Goal: Task Accomplishment & Management: Complete application form

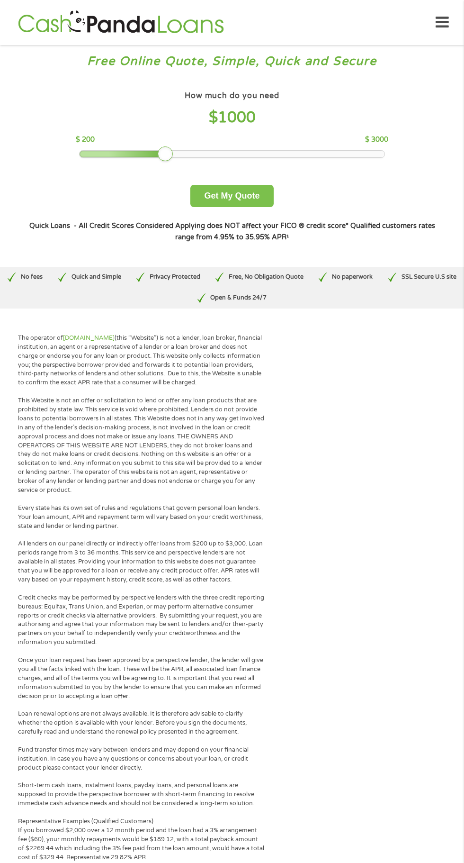
click at [244, 201] on button "Get My Quote" at bounding box center [231, 196] width 83 height 22
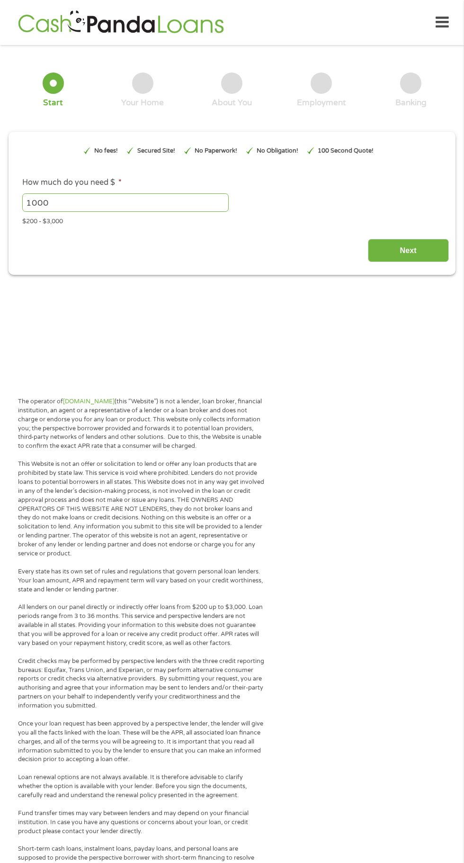
click at [224, 201] on input "1000" at bounding box center [125, 202] width 207 height 18
type input "EAIaIQobChMIvcvu2u6IjwMVtDMIBR0GRyTHEAAYAiAAEgK-Q_D_BwE"
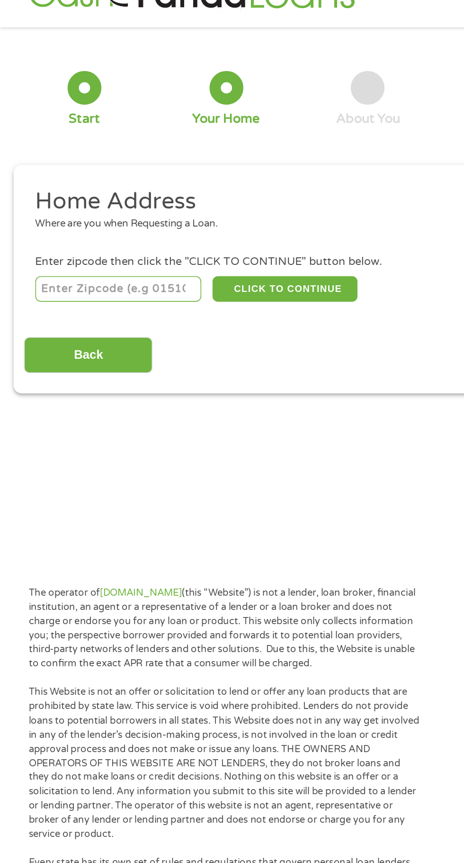
scroll to position [9, 0]
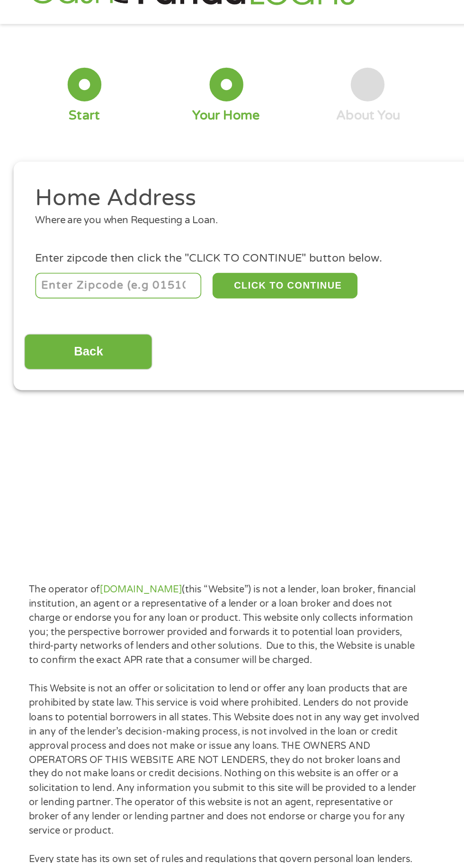
click at [93, 198] on input "number" at bounding box center [74, 201] width 105 height 16
type input "28433"
click at [206, 198] on button "CLICK TO CONTINUE" at bounding box center [179, 201] width 91 height 16
type input "28433"
type input "Clarkton"
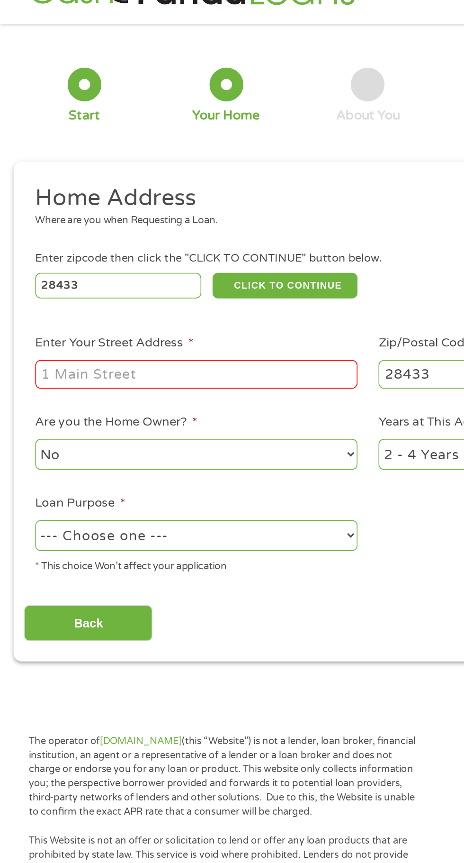
click at [173, 259] on input "Enter Your Street Address *" at bounding box center [123, 257] width 203 height 18
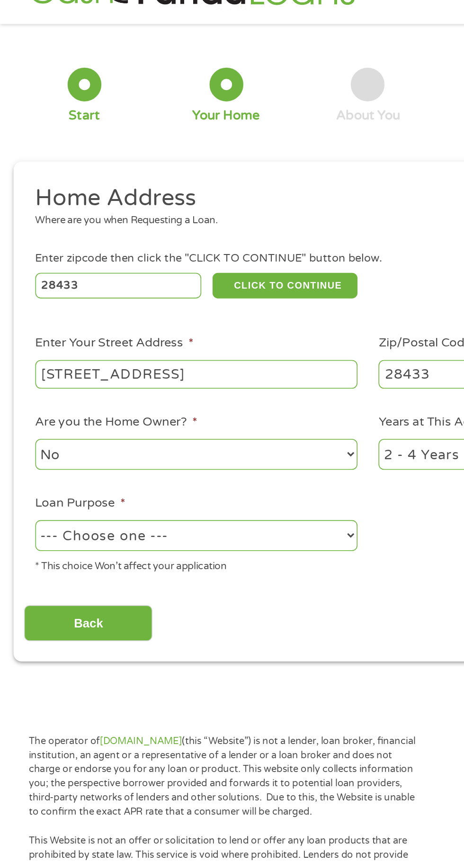
click at [184, 258] on input "245 E green st clarkton,nc" at bounding box center [123, 257] width 203 height 18
type input "245 East Green Street"
click at [151, 317] on select "No Yes" at bounding box center [123, 307] width 203 height 19
select select "yes"
click at [22, 299] on select "No Yes" at bounding box center [123, 307] width 203 height 19
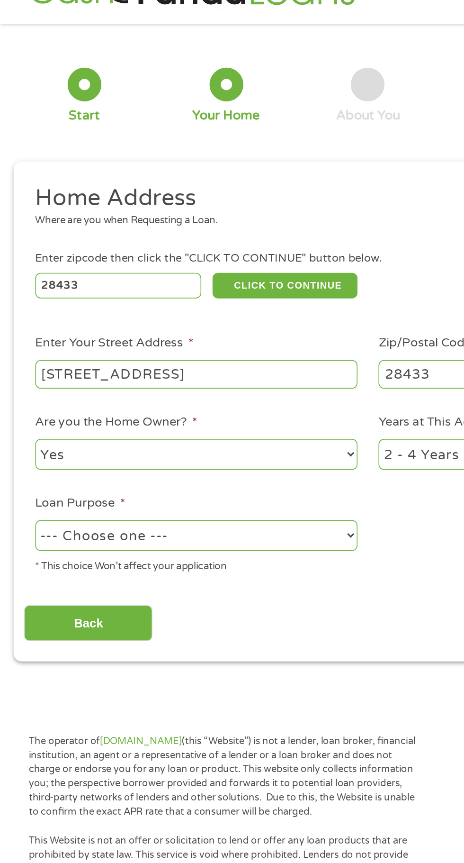
click at [199, 363] on select "--- Choose one --- Pay Bills Debt Consolidation Home Improvement Major Purchase…" at bounding box center [123, 358] width 203 height 19
select select "shorttermcash"
click at [22, 350] on select "--- Choose one --- Pay Bills Debt Consolidation Home Improvement Major Purchase…" at bounding box center [123, 358] width 203 height 19
click at [83, 424] on input "Back" at bounding box center [55, 414] width 81 height 23
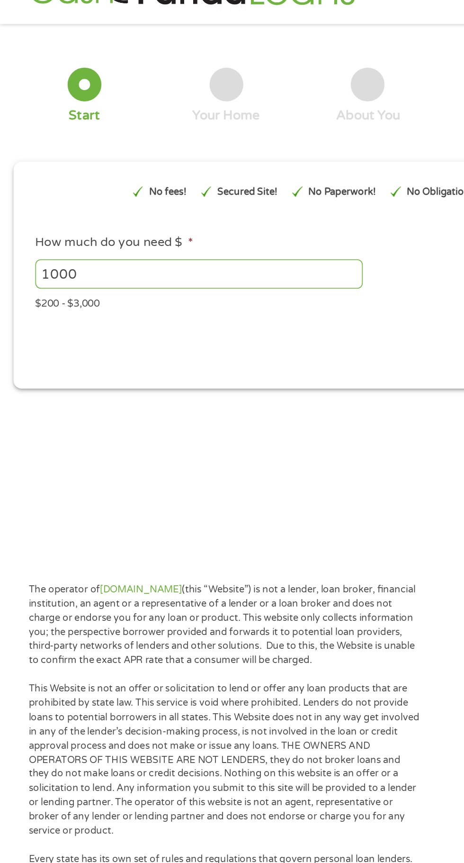
scroll to position [4, 0]
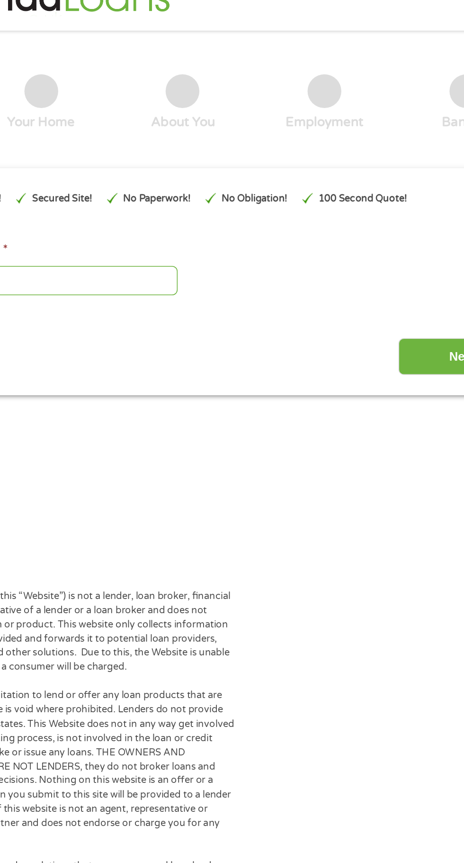
click at [397, 243] on input "Next" at bounding box center [408, 246] width 81 height 23
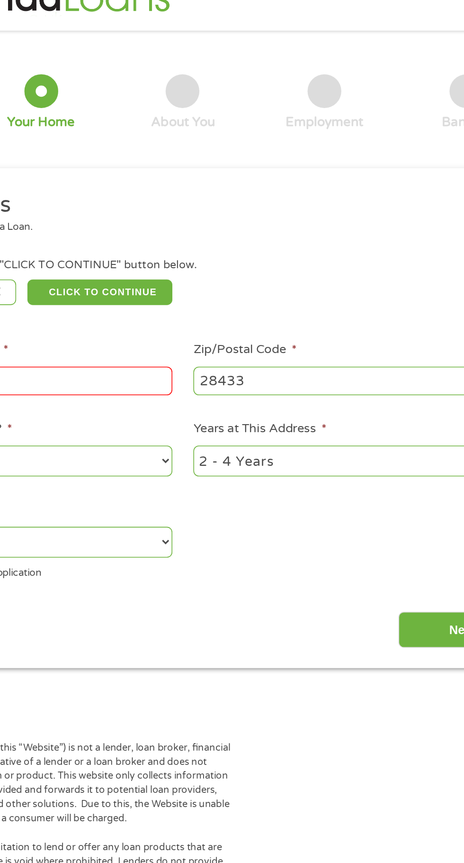
scroll to position [4, 4]
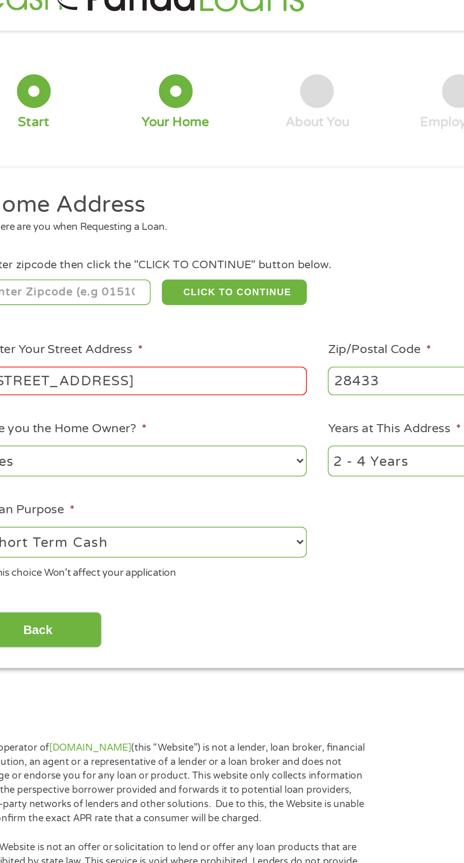
click at [188, 263] on input "245 East Green Street" at bounding box center [123, 262] width 203 height 18
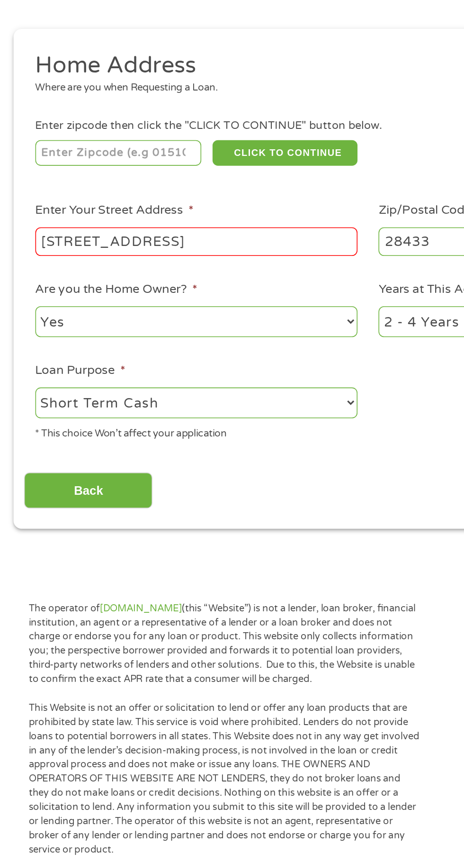
scroll to position [4, 0]
type input "28433"
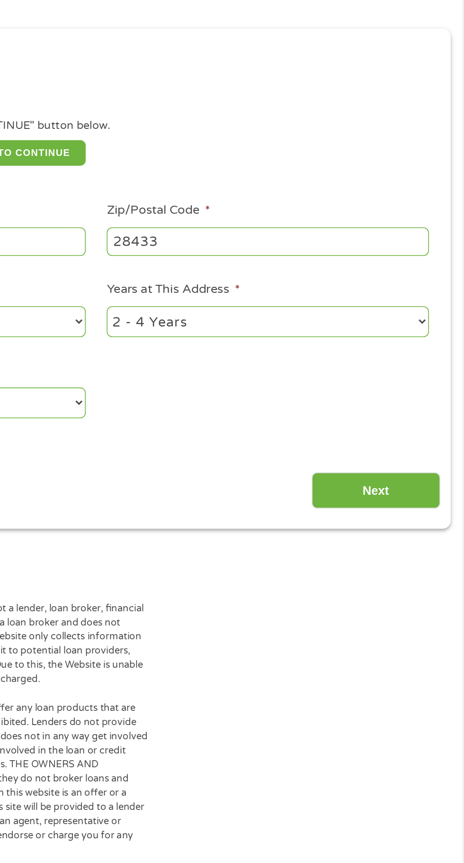
click at [416, 427] on input "Next" at bounding box center [408, 418] width 81 height 23
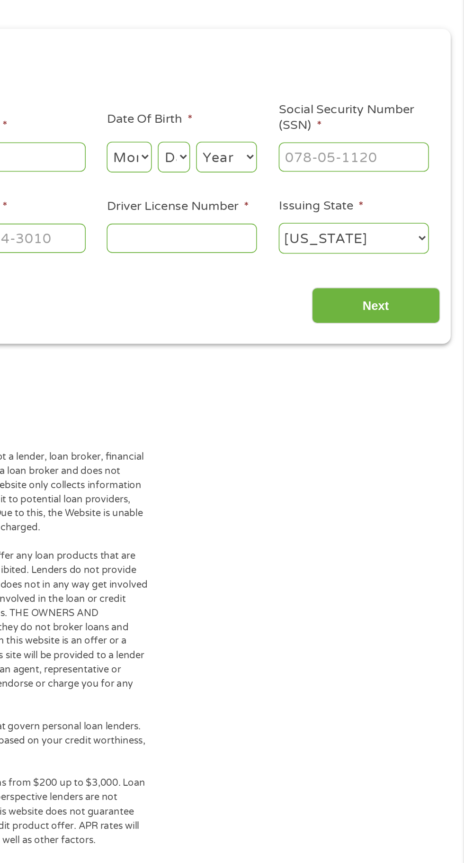
scroll to position [4, 4]
click at [310, 262] on input "Driver License Number *" at bounding box center [286, 259] width 95 height 18
type input "38106834"
click at [262, 214] on select "Month 1 2 3 4 5 6 7 8 9 10 11 12" at bounding box center [253, 208] width 28 height 19
select select "4"
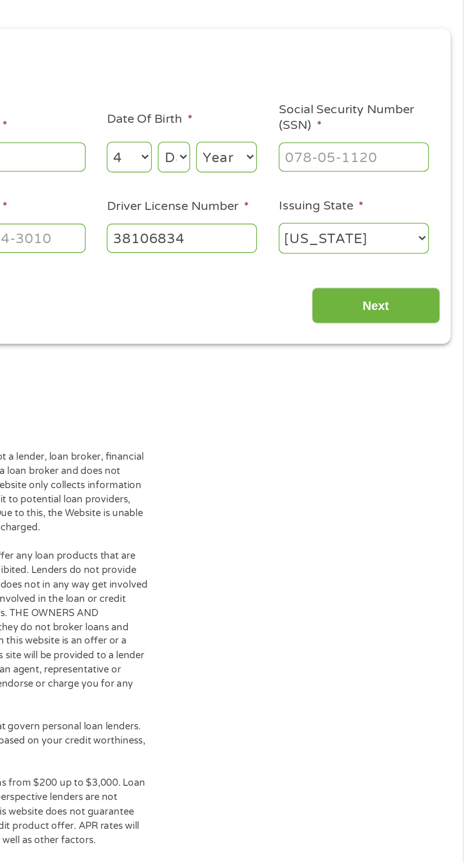
click at [239, 199] on select "Month 1 2 3 4 5 6 7 8 9 10 11 12" at bounding box center [253, 208] width 28 height 19
click at [290, 212] on select "Day 1 2 3 4 5 6 7 8 9 10 11 12 13 14 15 16 17 18 19 20 21 22 23 24 25 26 27 28 …" at bounding box center [281, 208] width 20 height 19
select select "2"
click at [271, 199] on select "Day 1 2 3 4 5 6 7 8 9 10 11 12 13 14 15 16 17 18 19 20 21 22 23 24 25 26 27 28 …" at bounding box center [281, 208] width 20 height 19
click at [324, 208] on select "Year 2007 2006 2005 2004 2003 2002 2001 2000 1999 1998 1997 1996 1995 1994 1993…" at bounding box center [314, 208] width 38 height 19
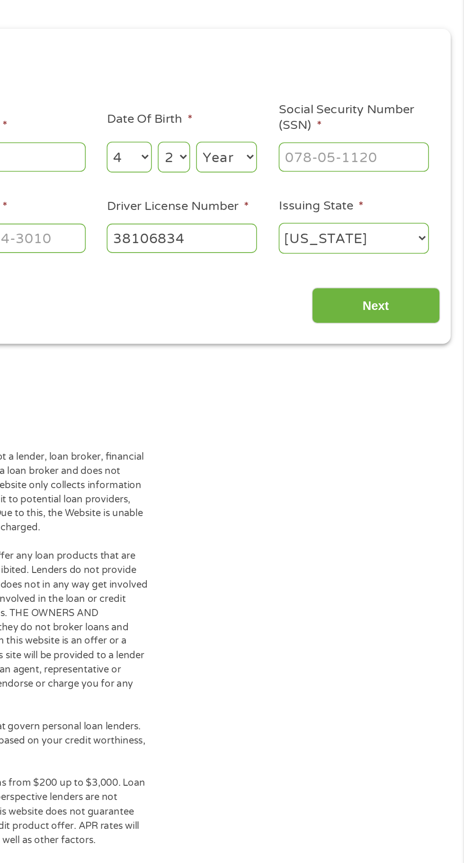
select select "1989"
click at [295, 199] on select "Year 2007 2006 2005 2004 2003 2002 2001 2000 1999 1998 1997 1996 1995 1994 1993…" at bounding box center [314, 208] width 38 height 19
click at [409, 212] on input "Social Security Number (SSN) *" at bounding box center [394, 208] width 95 height 18
type input "228-59-0945"
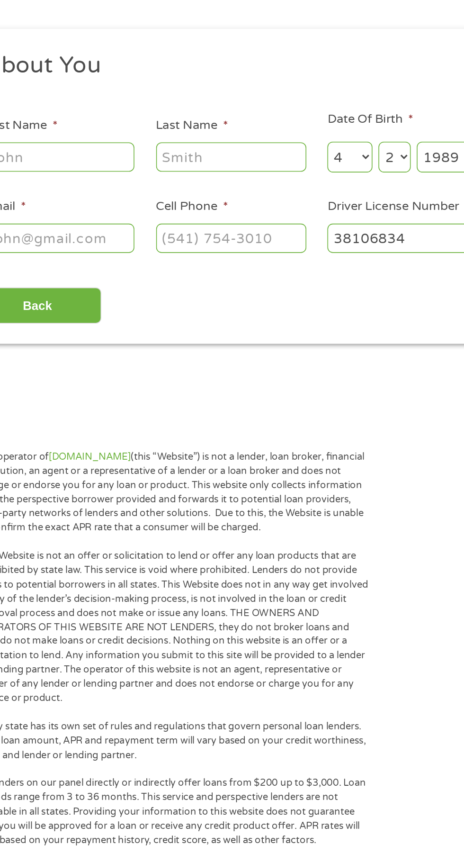
click at [196, 210] on input "Last Name *" at bounding box center [178, 208] width 95 height 18
type input "Castrejon"
type input "Oliver"
type input "klcastrejon@gmail.com"
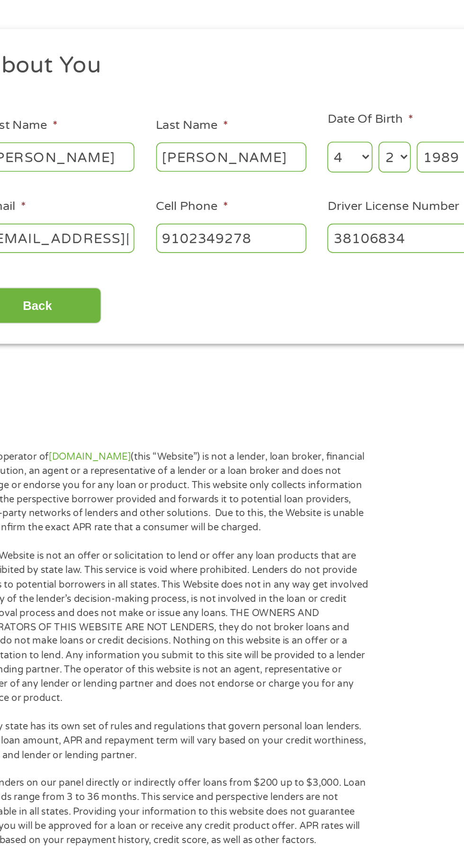
type input "(910) 234-9278"
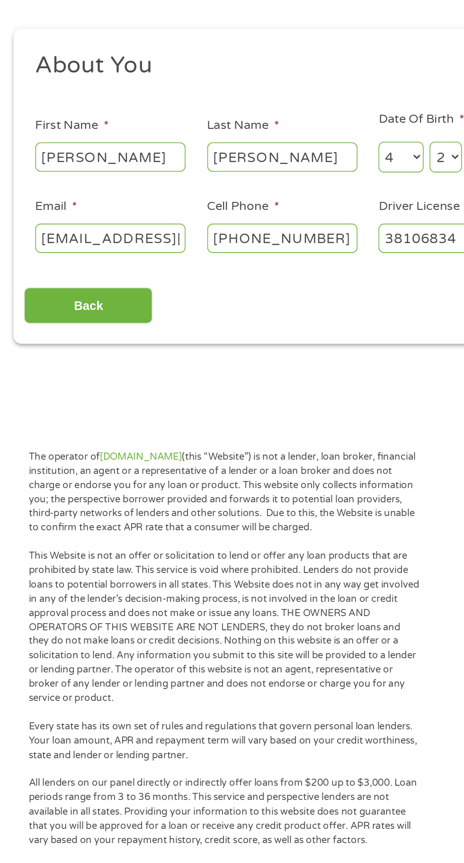
click at [97, 213] on input "Oliver" at bounding box center [69, 208] width 95 height 18
type input "Kristy"
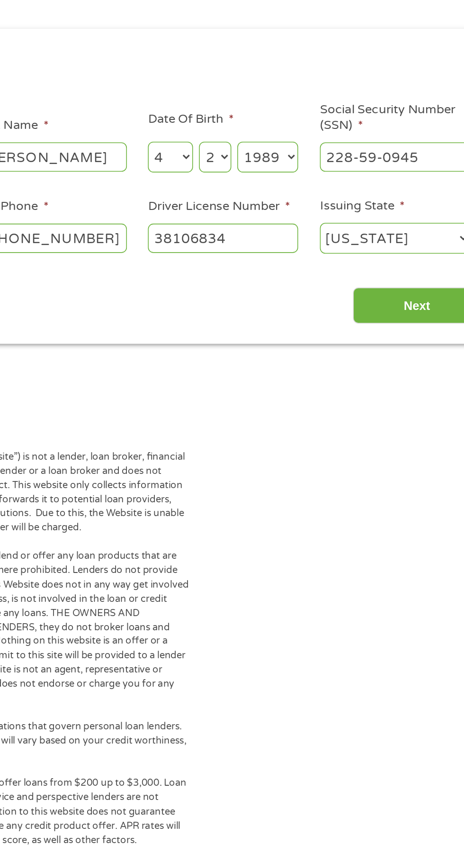
click at [418, 310] on input "Next" at bounding box center [408, 301] width 81 height 23
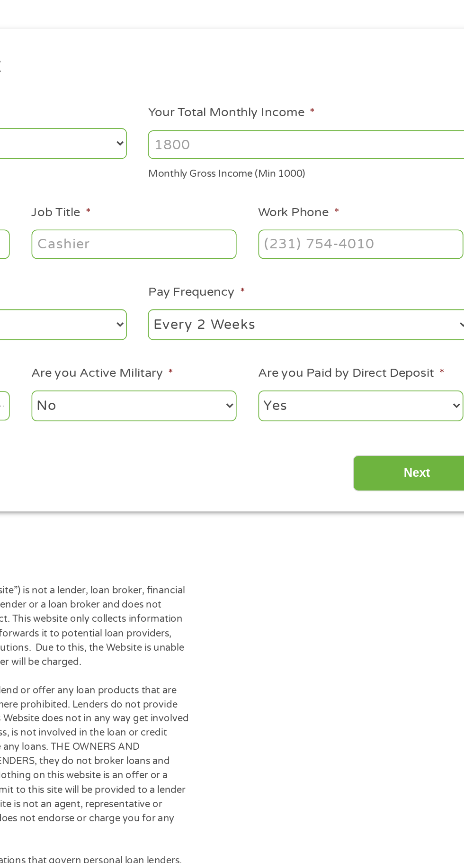
click at [363, 201] on input "Your Total Monthly Income *" at bounding box center [340, 200] width 203 height 18
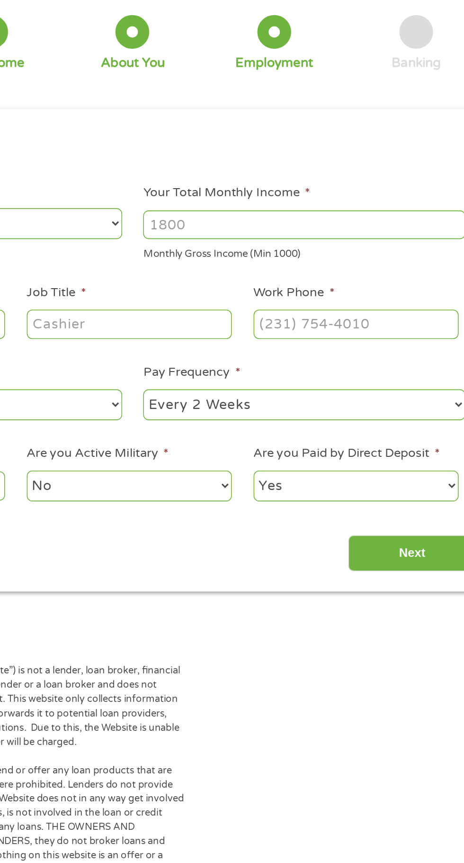
scroll to position [4, 0]
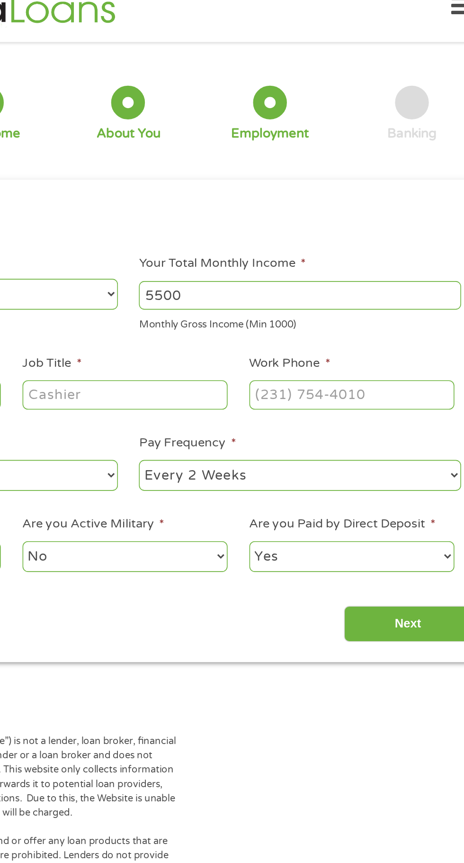
type input "5500"
click at [392, 265] on input "Work Phone *" at bounding box center [372, 263] width 129 height 18
type input "(910) 642-4123"
click at [261, 267] on input "Job Title *" at bounding box center [229, 263] width 129 height 18
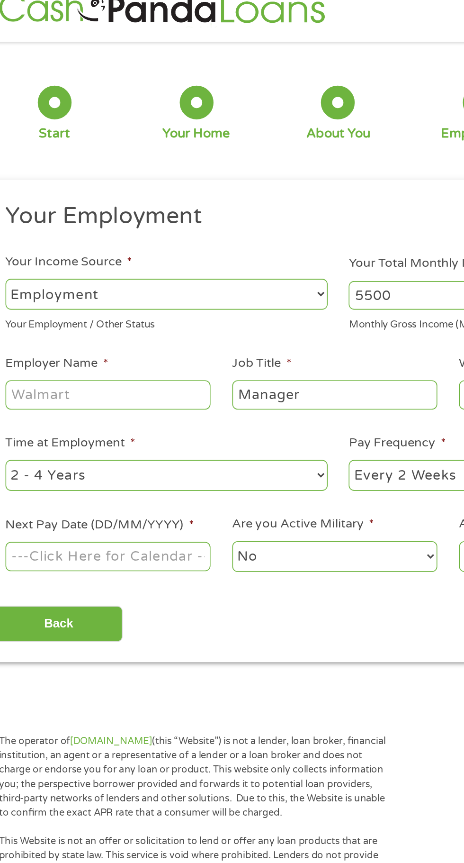
type input "Manager"
click at [166, 200] on select "--- Choose one --- Employment Self Employed Benefits" at bounding box center [123, 199] width 203 height 19
click at [22, 190] on select "--- Choose one --- Employment Self Employed Benefits" at bounding box center [123, 199] width 203 height 19
click at [48, 267] on input "Employer Name *" at bounding box center [86, 263] width 129 height 18
type input "Blacks tire service"
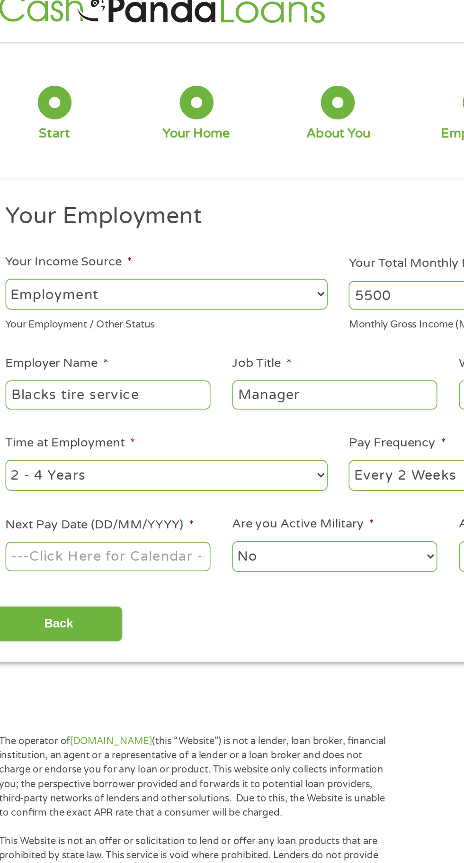
click at [179, 305] on select "--- Choose one --- 1 Year or less 1 - 2 Years 2 - 4 Years Over 4 Years" at bounding box center [123, 313] width 203 height 19
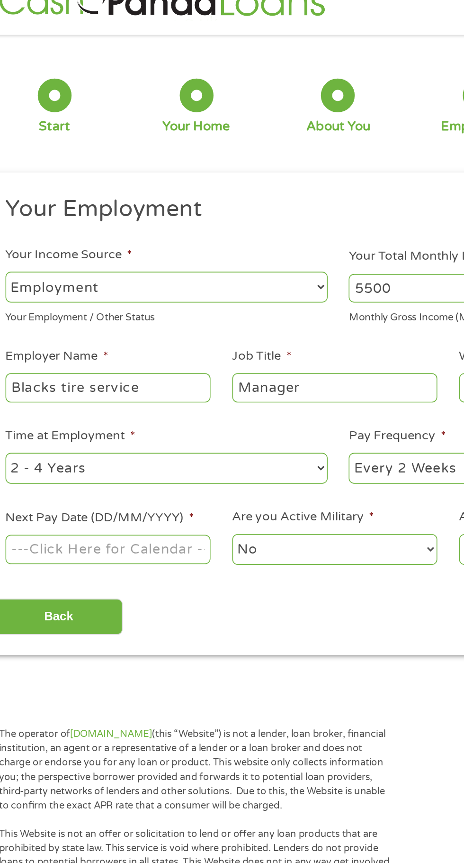
select select "60months"
click at [22, 304] on select "--- Choose one --- 1 Year or less 1 - 2 Years 2 - 4 Years Over 4 Years" at bounding box center [123, 313] width 203 height 19
click at [130, 366] on input "Next Pay Date (DD/MM/YYYY) *" at bounding box center [86, 365] width 129 height 18
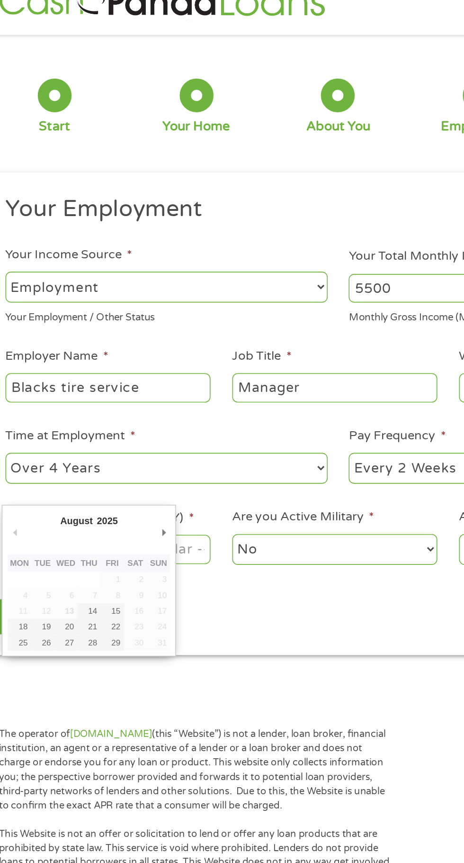
type input "15/08/2025"
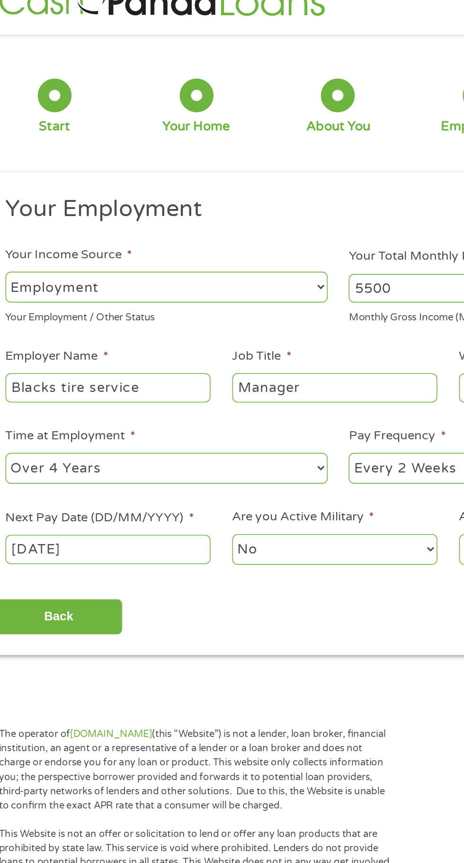
click at [239, 367] on select "No Yes" at bounding box center [229, 364] width 129 height 19
click at [165, 355] on select "No Yes" at bounding box center [229, 364] width 129 height 19
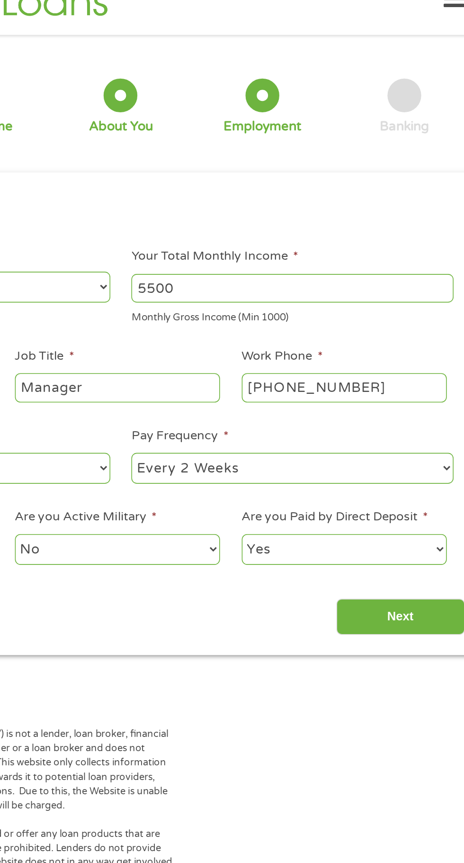
click at [415, 405] on input "Next" at bounding box center [408, 407] width 81 height 23
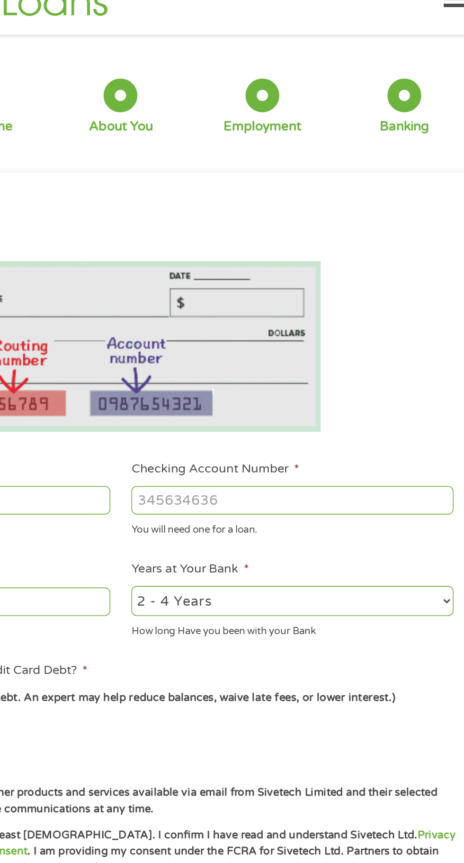
scroll to position [4, 4]
click at [351, 338] on input "Checking Account Number *" at bounding box center [340, 334] width 203 height 18
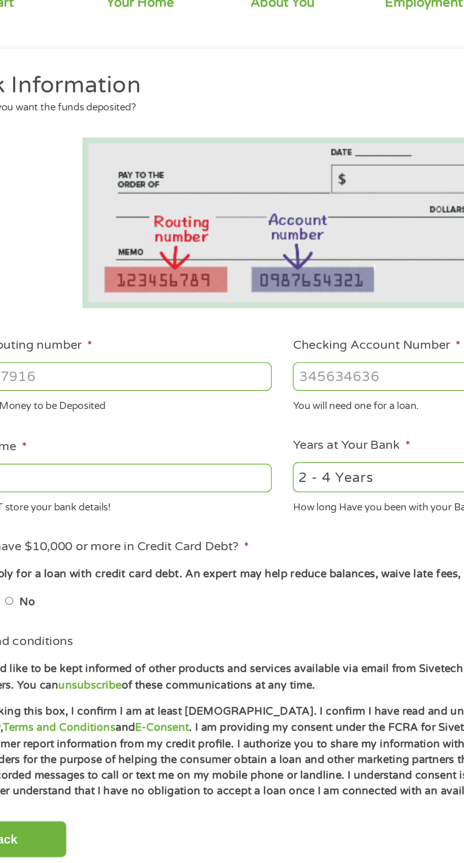
scroll to position [4, 0]
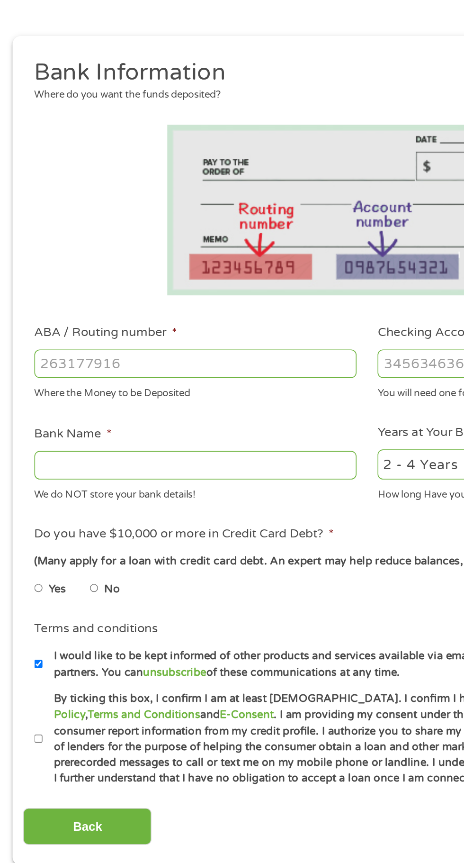
click at [145, 402] on input "Bank Name *" at bounding box center [123, 398] width 203 height 18
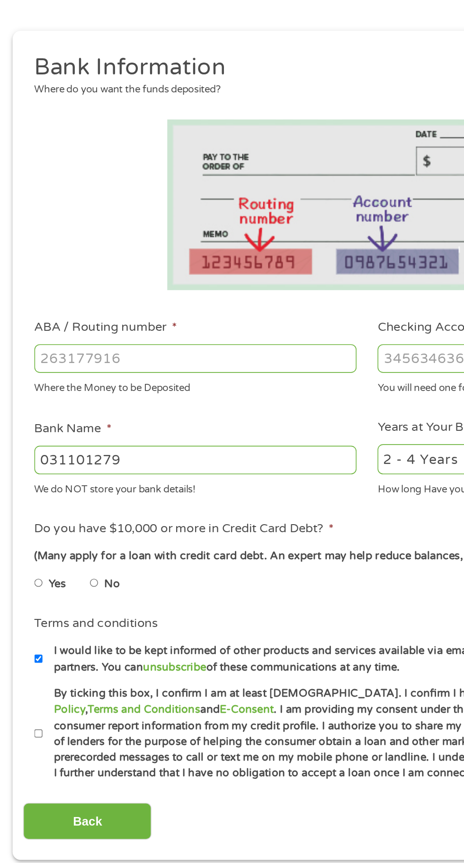
click at [279, 330] on input "Checking Account Number *" at bounding box center [340, 334] width 203 height 18
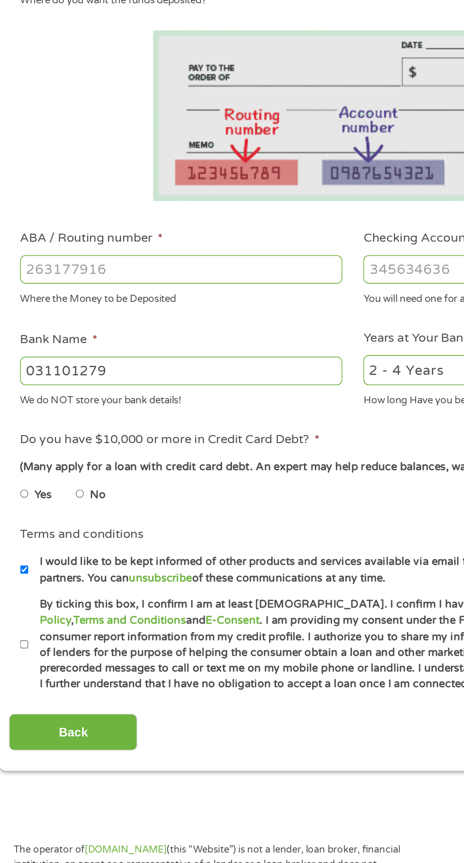
click at [165, 400] on input "031101279" at bounding box center [123, 398] width 203 height 18
type input "0"
click at [160, 335] on input "ABA / Routing number *" at bounding box center [123, 334] width 203 height 18
type input "031101279"
type input "THE BANCORP BANK"
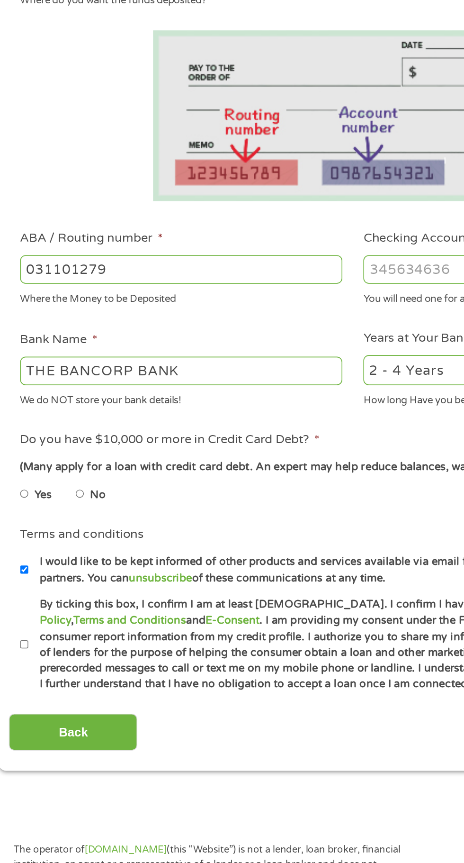
type input "031101279"
click at [279, 331] on input "Checking Account Number *" at bounding box center [340, 334] width 203 height 18
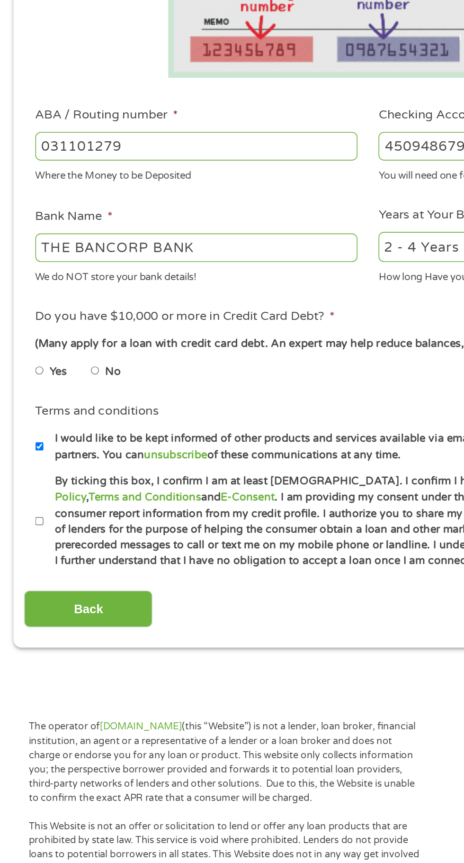
type input "450948679648270"
click at [70, 476] on label "No" at bounding box center [71, 476] width 10 height 10
click at [63, 476] on input "No" at bounding box center [60, 475] width 6 height 15
radio input "true"
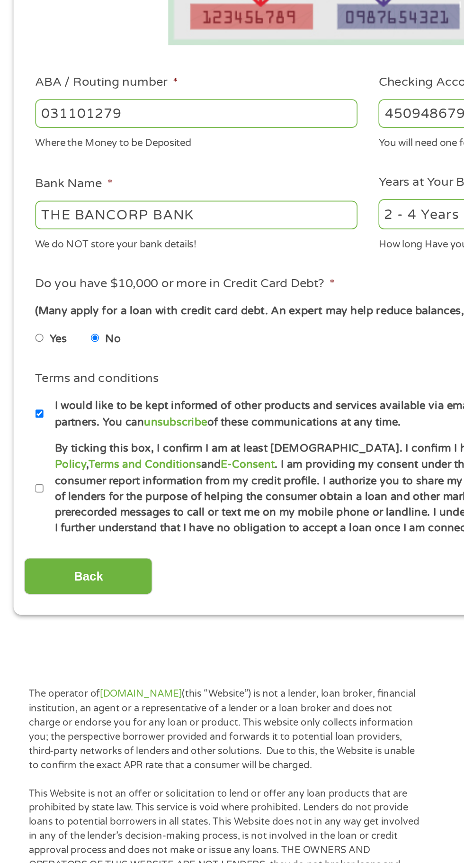
click at [29, 590] on label "By ticking this box, I confirm I am at least 18 years old. I confirm I have rea…" at bounding box center [236, 570] width 418 height 61
click at [28, 578] on input "By ticking this box, I confirm I am at least 18 years old. I confirm I have rea…" at bounding box center [25, 570] width 6 height 15
checkbox input "true"
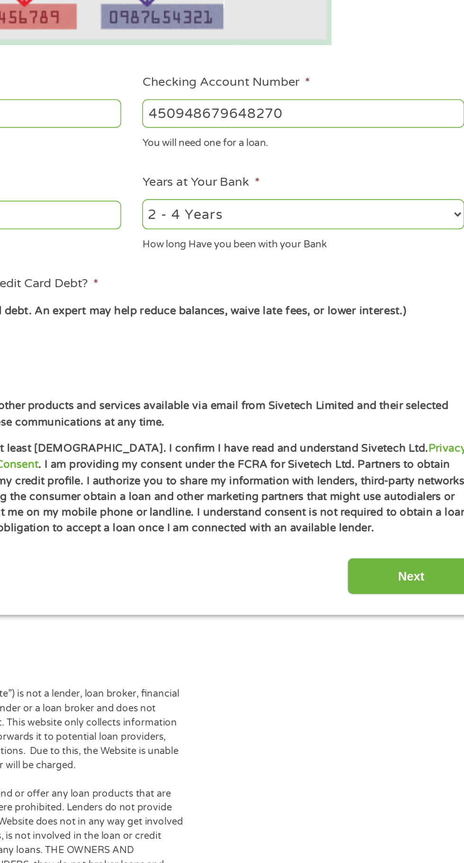
click at [424, 635] on input "Next" at bounding box center [408, 625] width 81 height 23
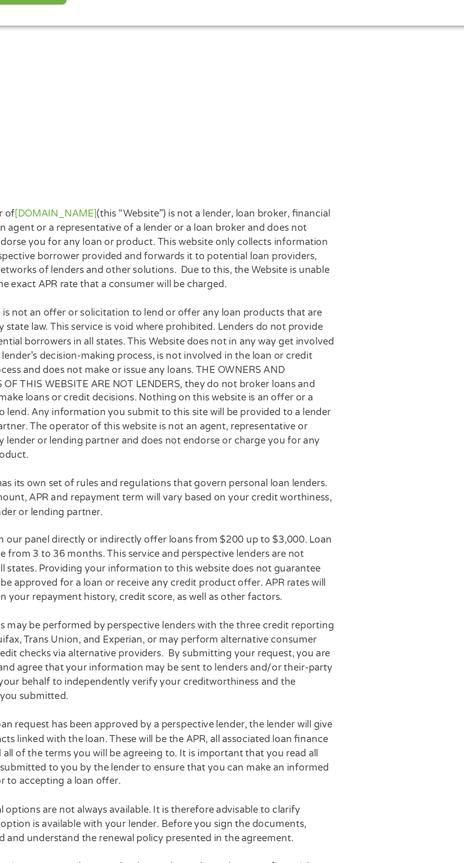
scroll to position [0, 0]
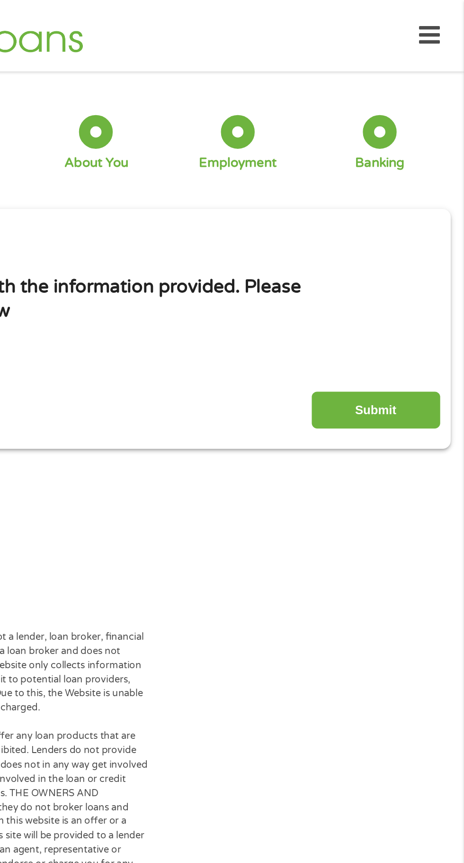
click at [430, 263] on input "Submit" at bounding box center [408, 258] width 81 height 23
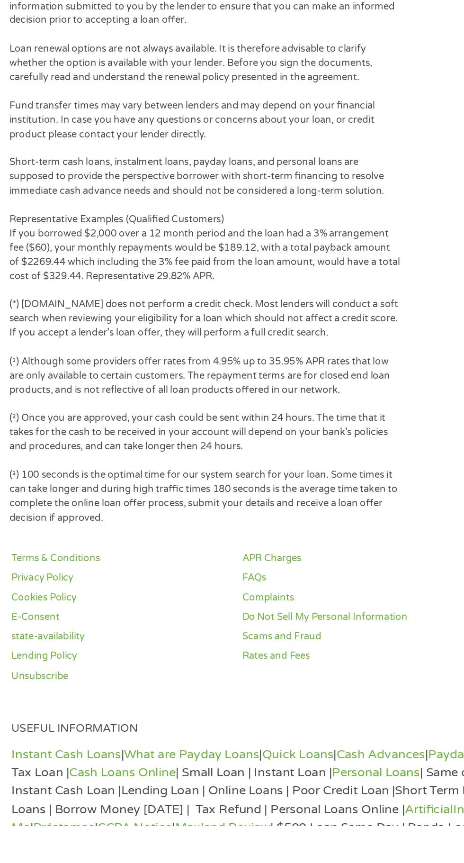
scroll to position [435, 0]
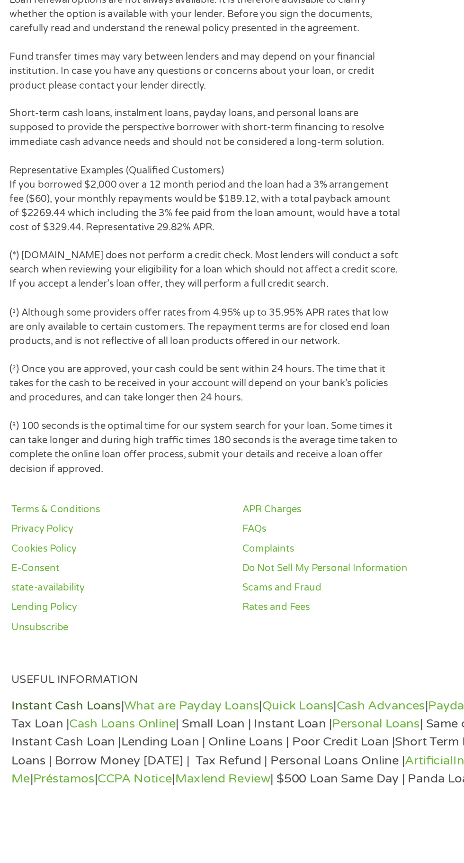
click at [76, 782] on link "Instant Cash Loans" at bounding box center [53, 786] width 69 height 9
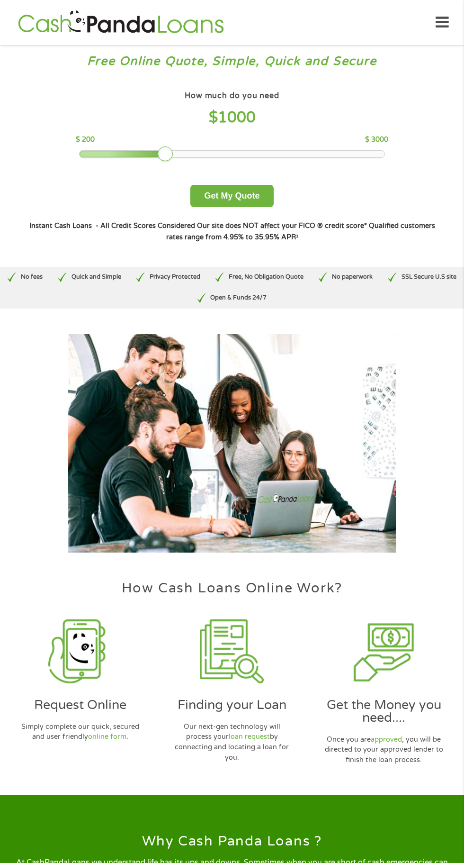
click at [85, 700] on h3 "Request Online" at bounding box center [81, 704] width 144 height 13
click at [120, 735] on link "online form" at bounding box center [107, 736] width 38 height 8
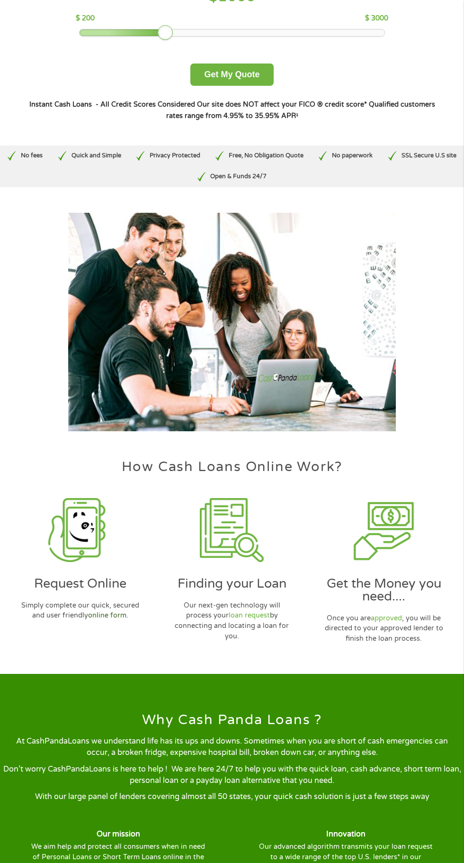
scroll to position [121, 0]
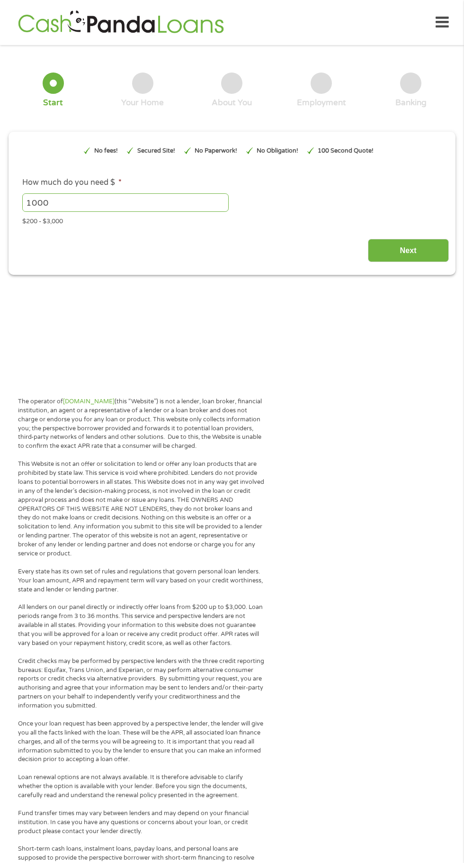
type input "EAIaIQobChMIvcvu2u6IjwMVtDMIBR0GRyTHEAAYAiAAEgK-Q_D_BwE"
click at [410, 260] on input "Next" at bounding box center [408, 250] width 81 height 23
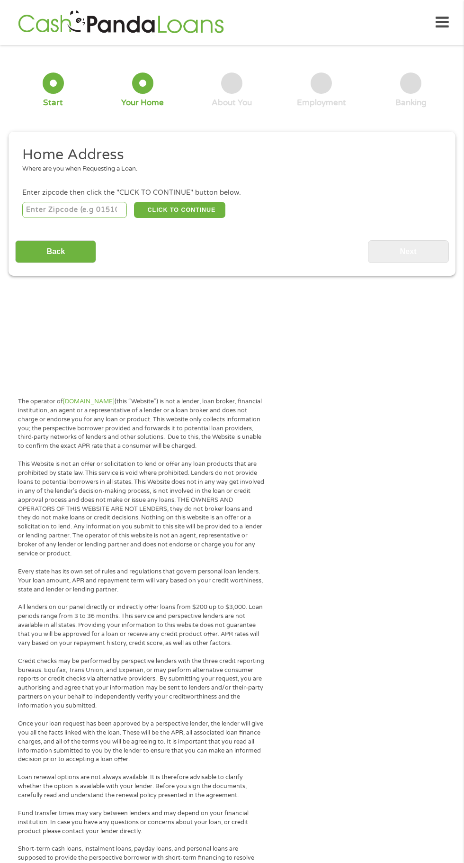
scroll to position [4, 0]
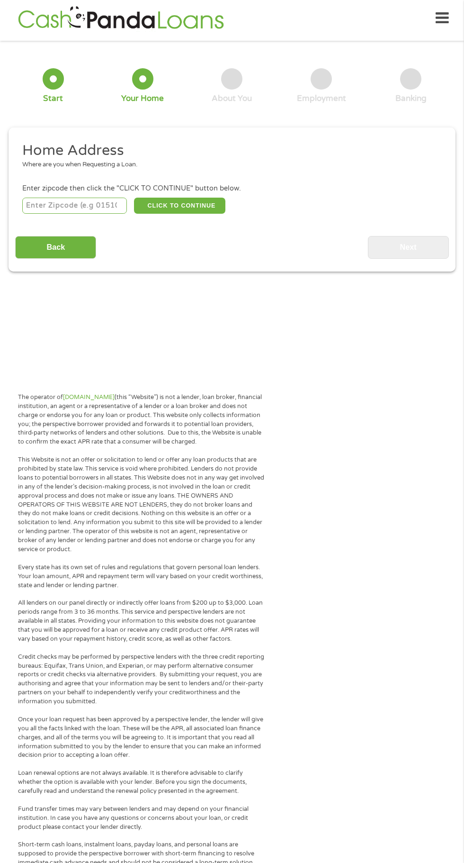
click at [107, 205] on input "number" at bounding box center [74, 206] width 105 height 16
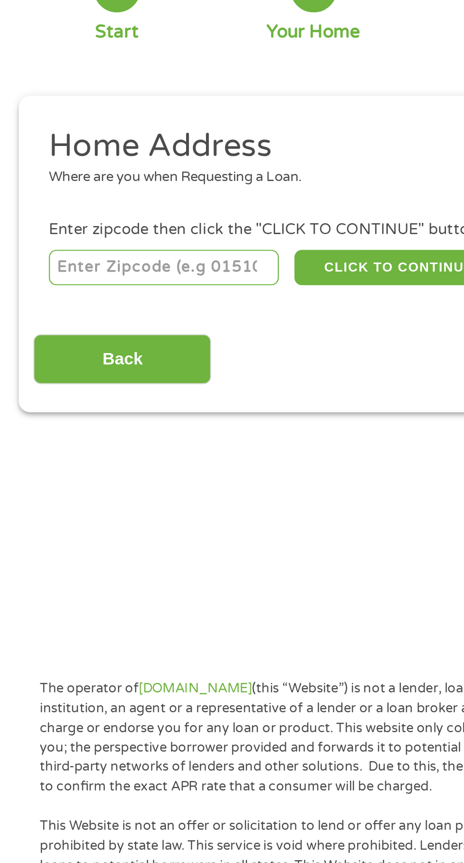
type input "28433"
select select "North Carolina"
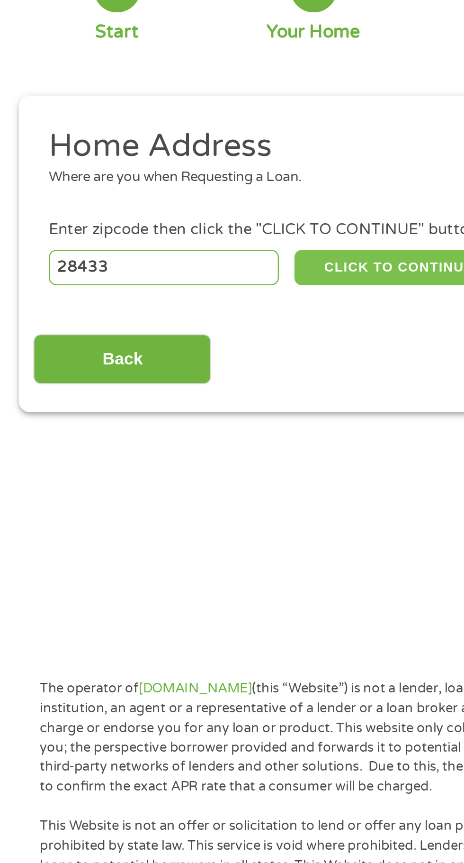
click at [180, 203] on button "CLICK TO CONTINUE" at bounding box center [179, 206] width 91 height 16
type input "28433"
type input "Clarkton"
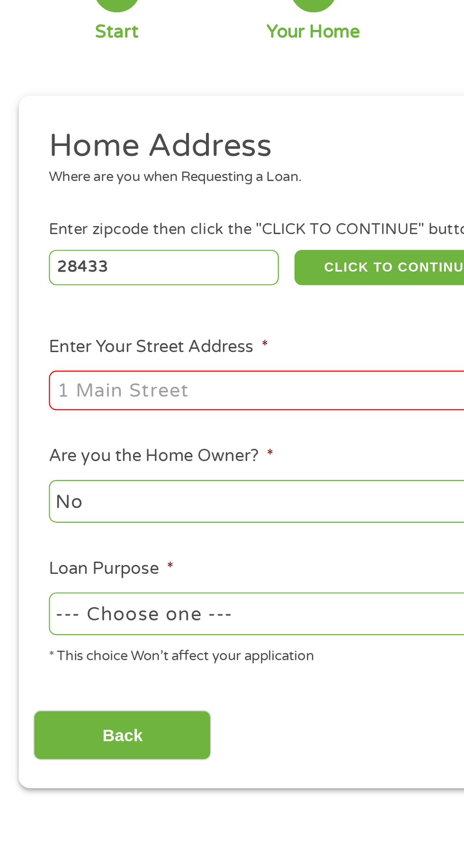
click at [130, 265] on input "Enter Your Street Address *" at bounding box center [123, 262] width 203 height 18
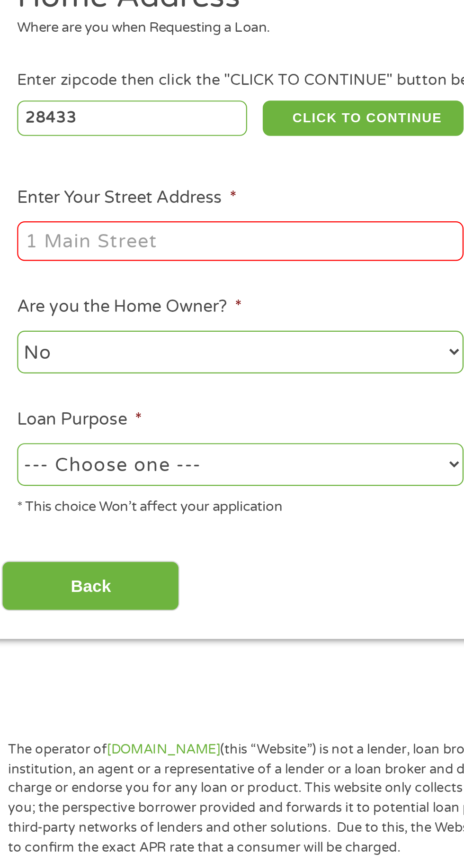
type input "245 East Green Street"
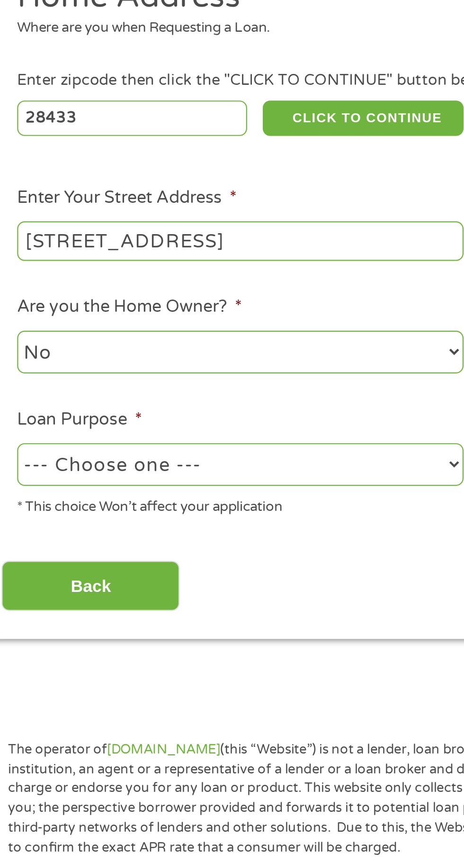
click at [148, 365] on select "--- Choose one --- Pay Bills Debt Consolidation Home Improvement Major Purchase…" at bounding box center [123, 362] width 203 height 19
select select "shorttermcash"
click at [22, 354] on select "--- Choose one --- Pay Bills Debt Consolidation Home Improvement Major Purchase…" at bounding box center [123, 362] width 203 height 19
click at [134, 314] on select "No Yes" at bounding box center [123, 311] width 203 height 19
click at [22, 303] on select "No Yes" at bounding box center [123, 311] width 203 height 19
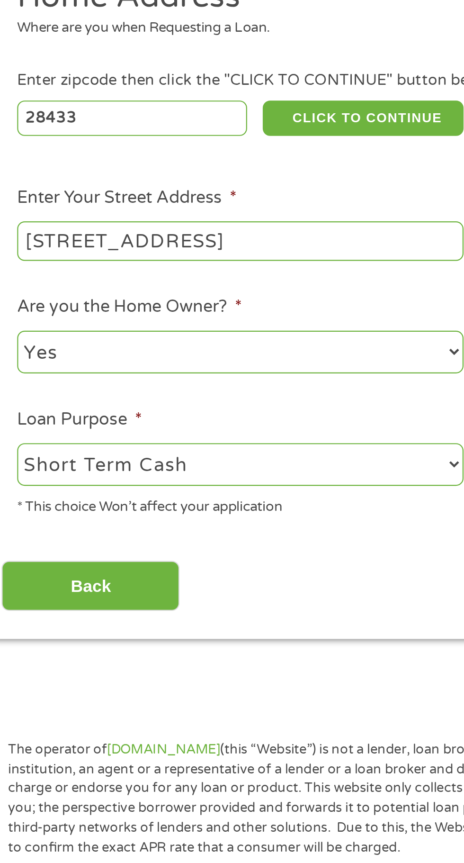
click at [150, 311] on select "No Yes" at bounding box center [123, 311] width 203 height 19
select select "no"
click at [22, 303] on select "No Yes" at bounding box center [123, 311] width 203 height 19
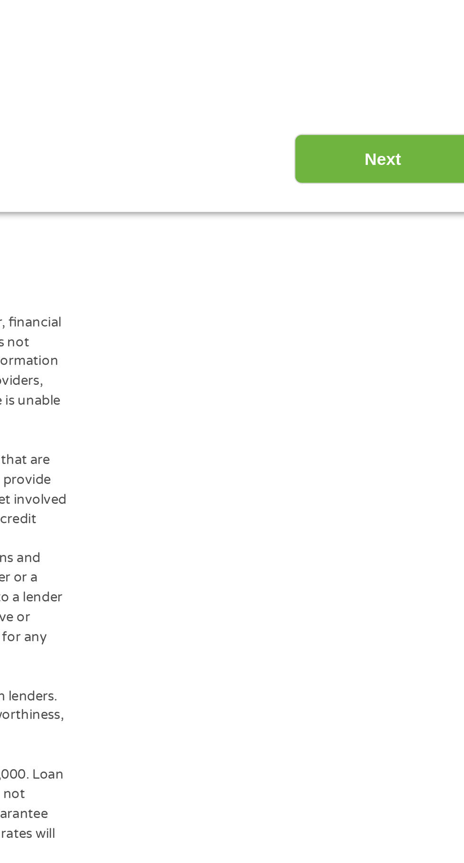
click at [415, 414] on input "Next" at bounding box center [408, 418] width 81 height 23
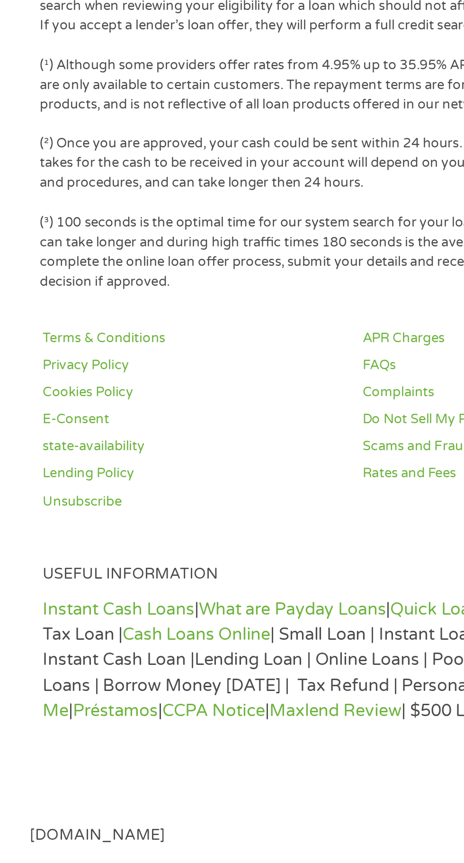
scroll to position [495, 0]
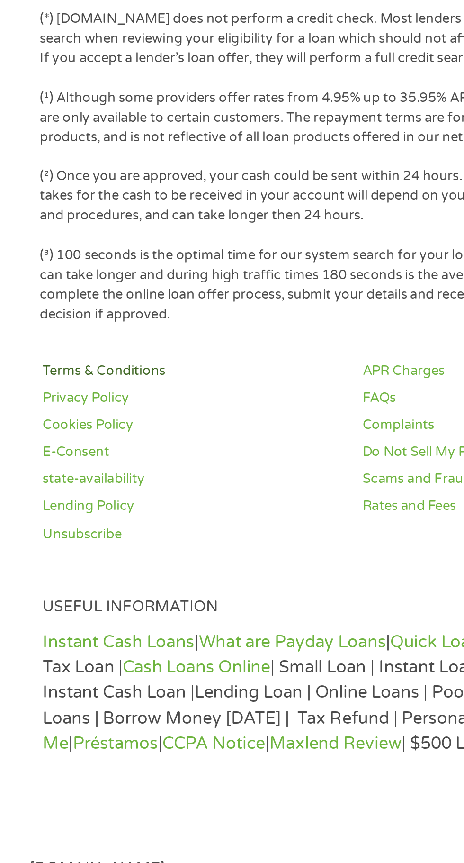
click at [67, 605] on link "Terms & Conditions" at bounding box center [86, 603] width 134 height 9
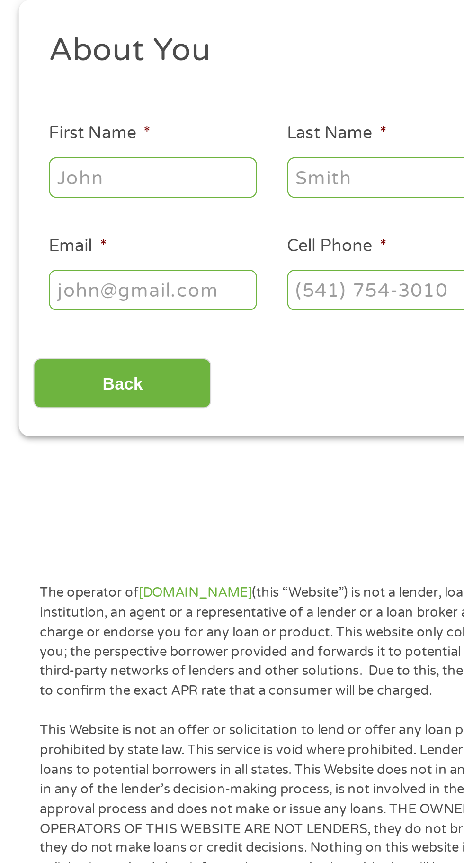
scroll to position [0, 0]
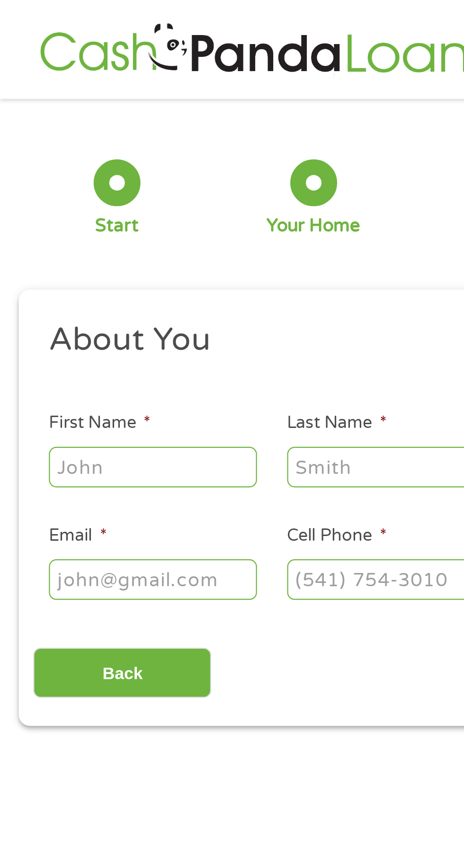
click at [93, 215] on input "First Name *" at bounding box center [69, 212] width 95 height 18
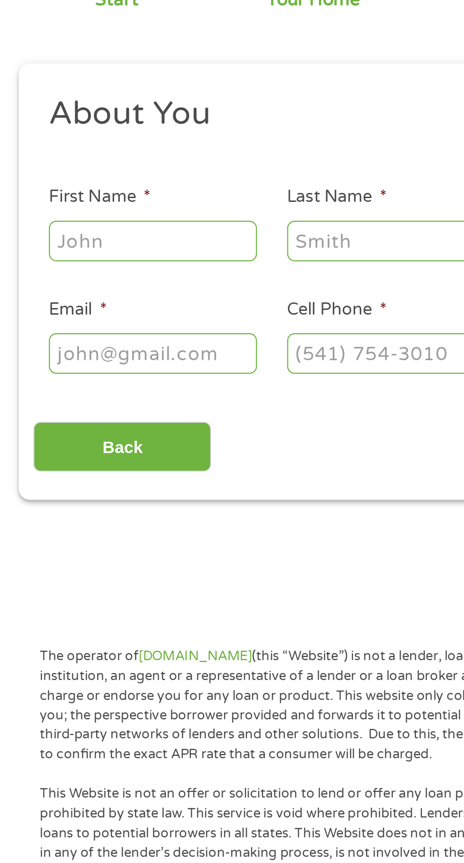
type input "Kristy"
type input "Castrejon"
type input "kc0102@bravemail.uncp.edu"
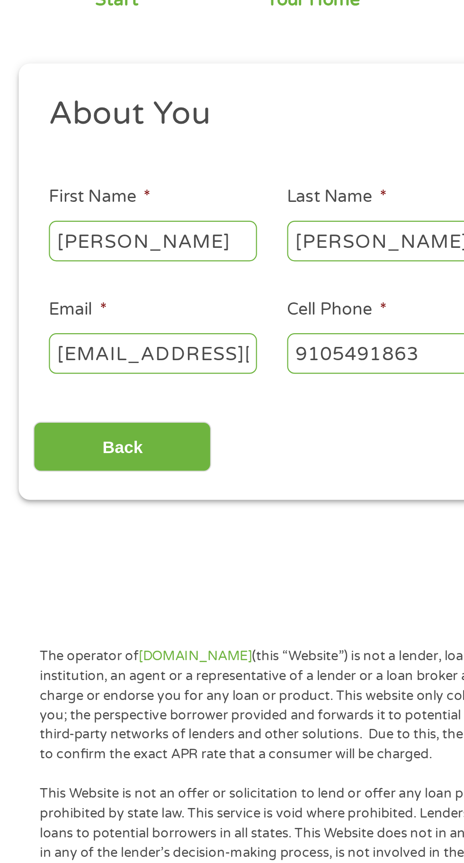
type input "(910) 549-1863"
click at [91, 264] on input "kc0102@bravemail.uncp.edu" at bounding box center [69, 263] width 95 height 18
type input "klcastrejon@gmail.com"
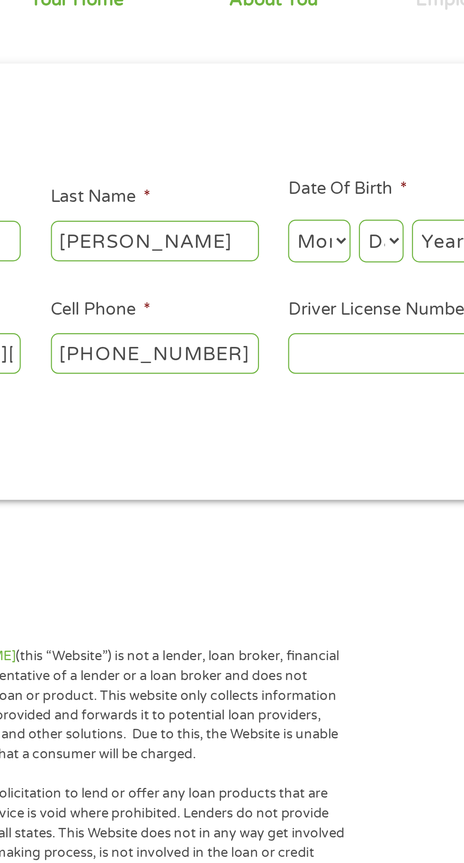
click at [203, 266] on input "(910) 549-1863" at bounding box center [178, 263] width 95 height 18
type input "(910) 234-9278"
click at [293, 268] on input "Driver License Number *" at bounding box center [286, 263] width 95 height 18
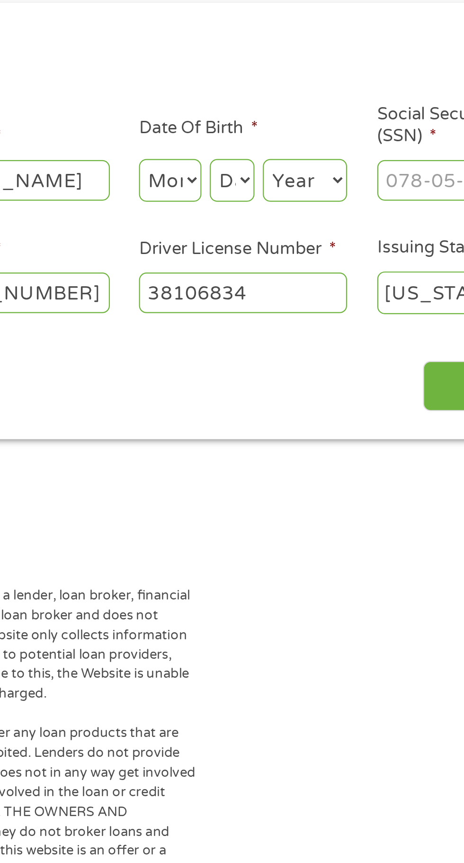
type input "38106834"
click at [259, 216] on select "Month 1 2 3 4 5 6 7 8 9 10 11 12" at bounding box center [253, 212] width 28 height 19
select select "4"
click at [239, 203] on select "Month 1 2 3 4 5 6 7 8 9 10 11 12" at bounding box center [253, 212] width 28 height 19
click at [288, 216] on select "Day 1 2 3 4 5 6 7 8 9 10 11 12 13 14 15 16 17 18 19 20 21 22 23 24 25 26 27 28 …" at bounding box center [281, 212] width 20 height 19
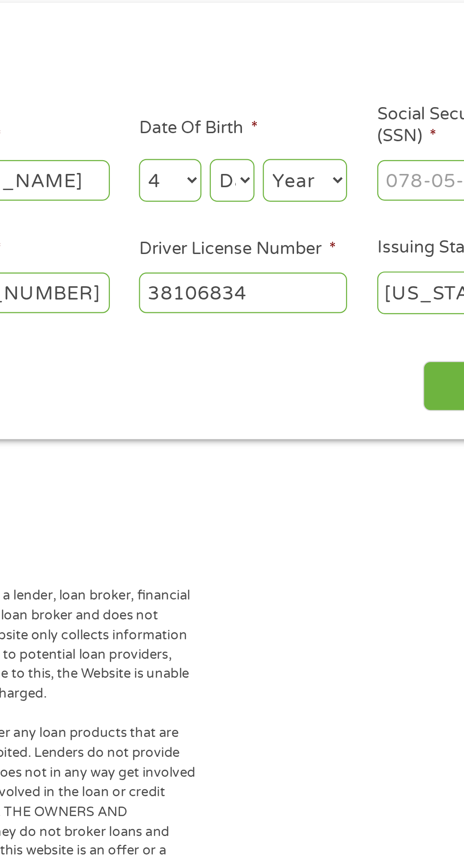
select select "2"
click at [271, 203] on select "Day 1 2 3 4 5 6 7 8 9 10 11 12 13 14 15 16 17 18 19 20 21 22 23 24 25 26 27 28 …" at bounding box center [281, 212] width 20 height 19
click at [322, 221] on select "Year 2007 2006 2005 2004 2003 2002 2001 2000 1999 1998 1997 1996 1995 1994 1993…" at bounding box center [314, 212] width 38 height 19
select select "1989"
click at [295, 203] on select "Year 2007 2006 2005 2004 2003 2002 2001 2000 1999 1998 1997 1996 1995 1994 1993…" at bounding box center [314, 212] width 38 height 19
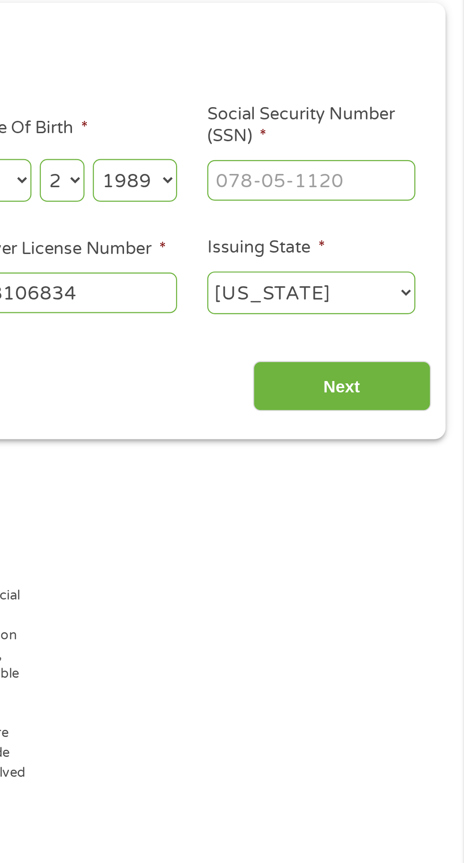
click at [410, 217] on input "Social Security Number (SSN) *" at bounding box center [394, 212] width 95 height 18
type input "228-59-0945"
click at [433, 313] on input "Next" at bounding box center [408, 306] width 81 height 23
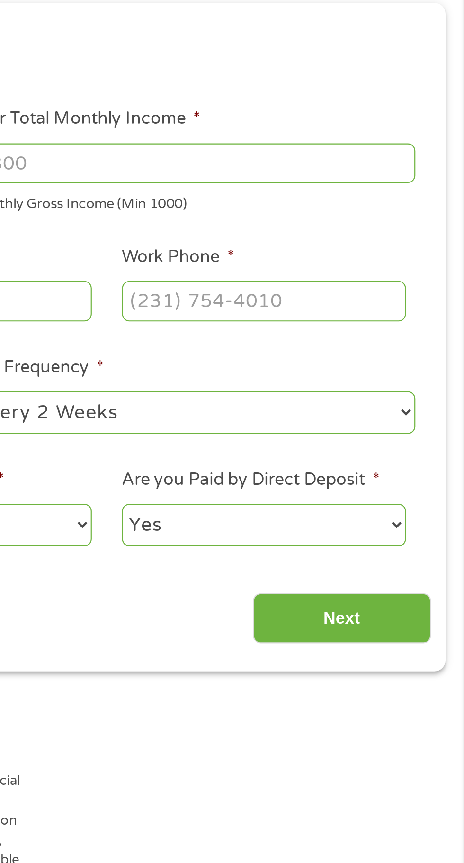
scroll to position [4, 0]
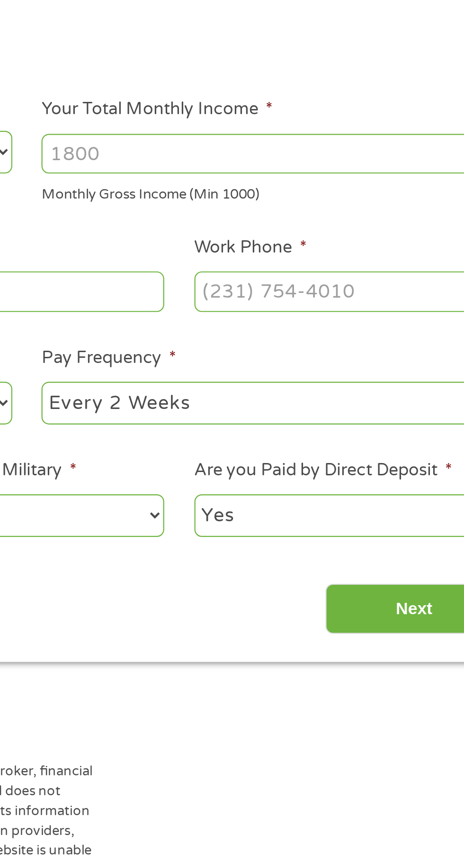
click at [374, 268] on input "Work Phone *" at bounding box center [372, 263] width 129 height 18
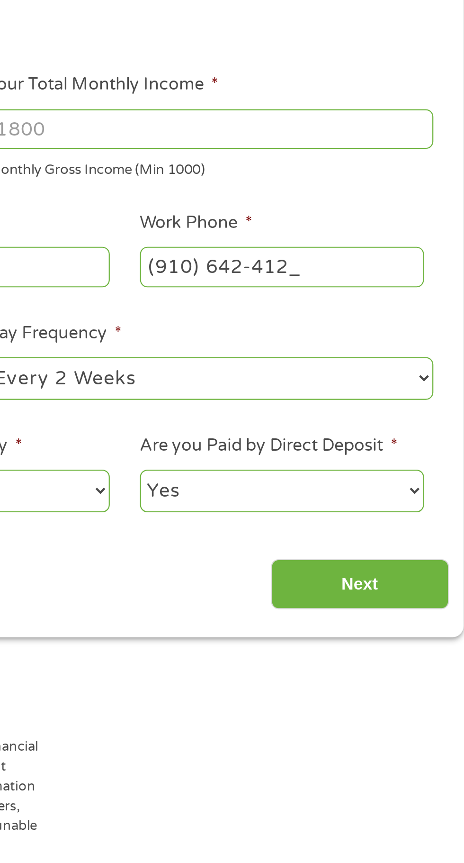
type input "(910) 642-4123"
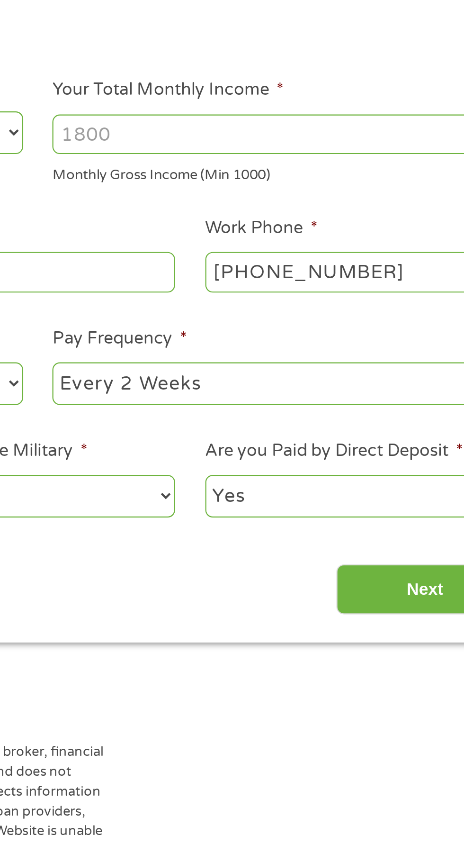
click at [382, 204] on input "Your Total Monthly Income *" at bounding box center [340, 200] width 203 height 18
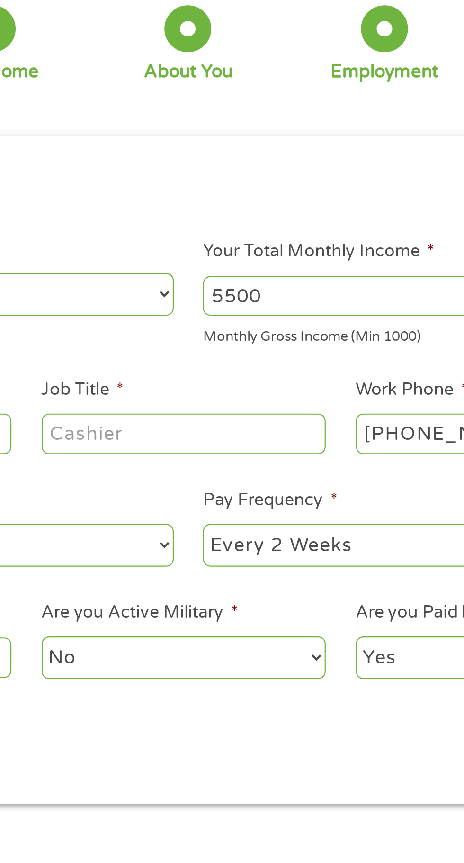
type input "5500"
click at [253, 267] on input "Job Title *" at bounding box center [229, 263] width 129 height 18
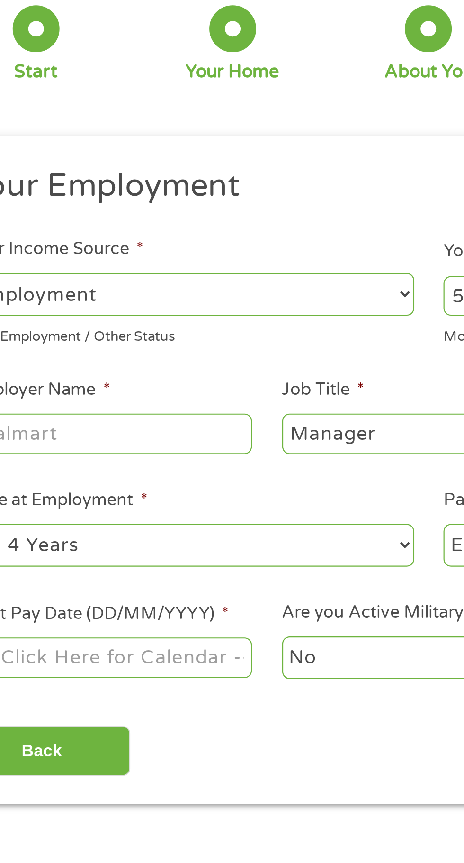
type input "Manager"
click at [155, 197] on select "--- Choose one --- Employment Self Employed Benefits" at bounding box center [123, 199] width 203 height 19
click at [22, 190] on select "--- Choose one --- Employment Self Employed Benefits" at bounding box center [123, 199] width 203 height 19
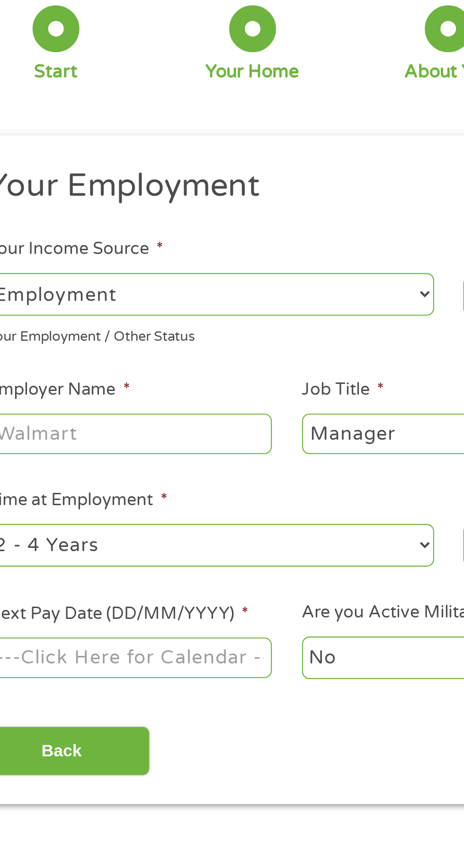
click at [133, 271] on input "Employer Name *" at bounding box center [86, 263] width 129 height 18
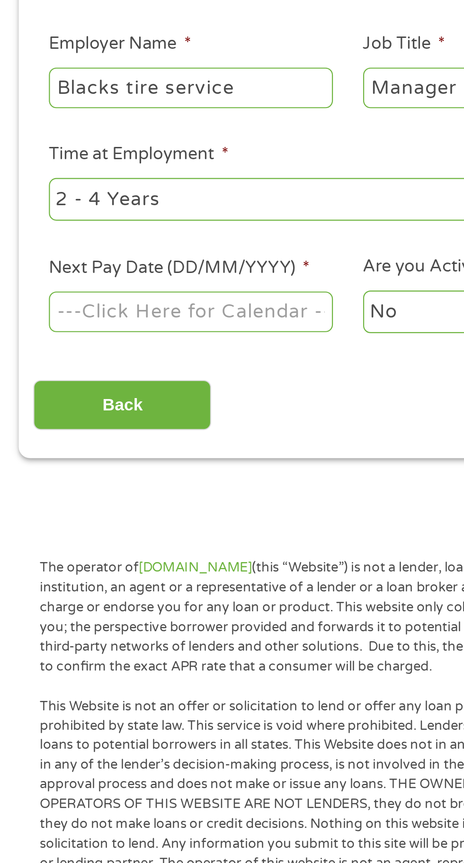
type input "Blacks tire service"
click at [120, 367] on body "Home Get Loan Offer How it works FAQs Blog Cash Loans Quick Loans Online Loans …" at bounding box center [232, 718] width 464 height 1445
click at [130, 370] on input "Next Pay Date (DD/MM/YYYY) *" at bounding box center [86, 365] width 129 height 18
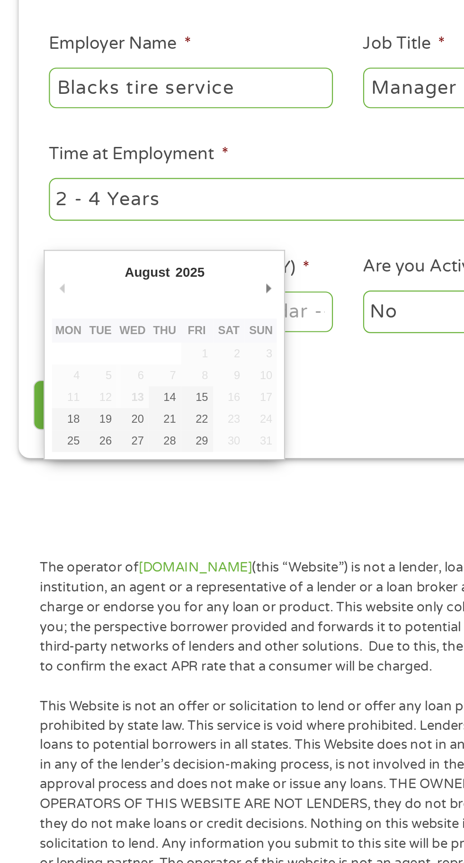
type input "15/08/2025"
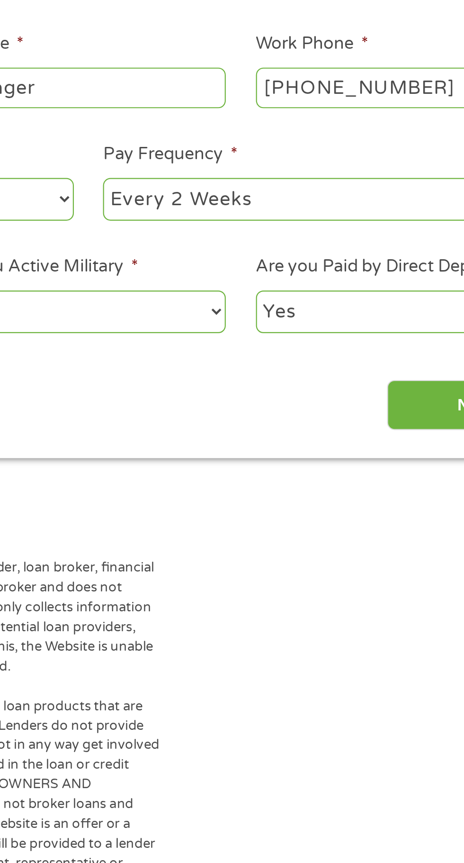
click at [391, 413] on input "Next" at bounding box center [408, 407] width 81 height 23
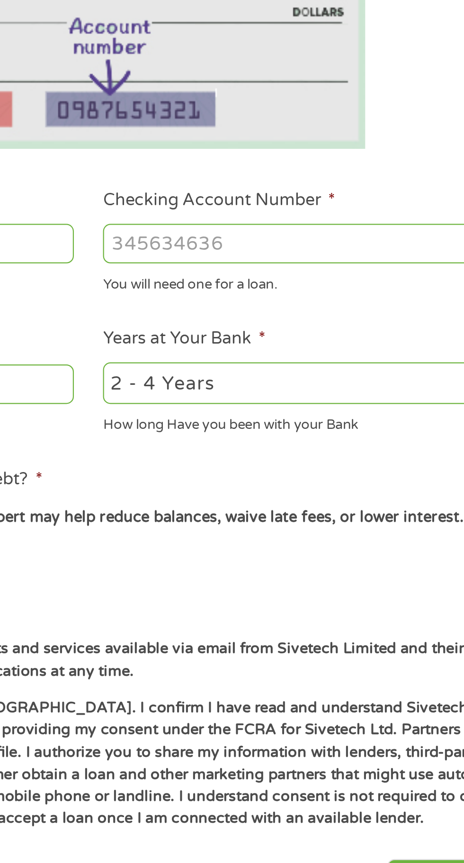
scroll to position [4, 4]
click at [329, 337] on input "Checking Account Number *" at bounding box center [340, 334] width 203 height 18
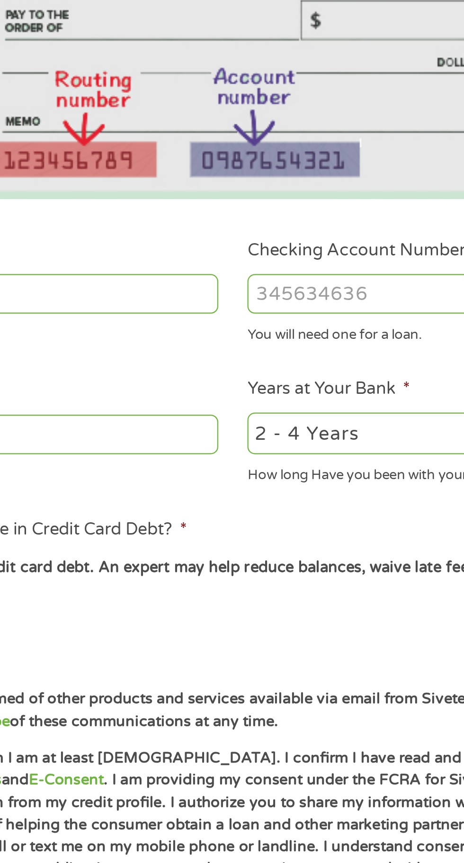
click at [194, 336] on input "ABA / Routing number *" at bounding box center [123, 334] width 203 height 18
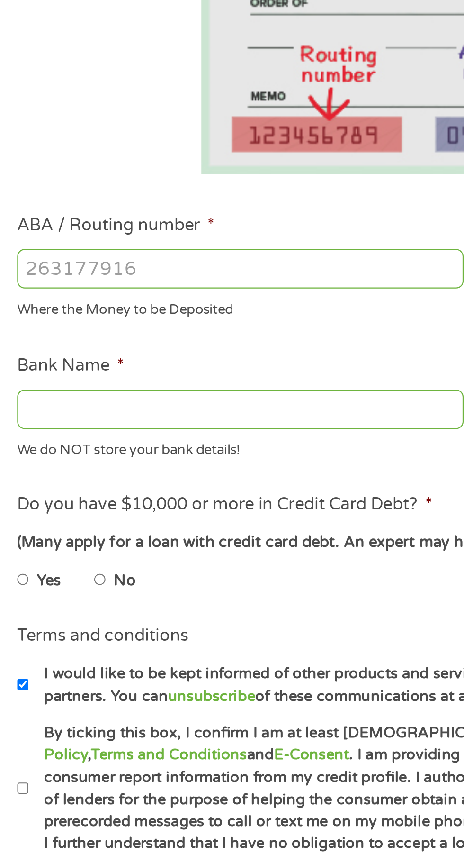
type input "031101279"
type input "THE BANCORP BANK"
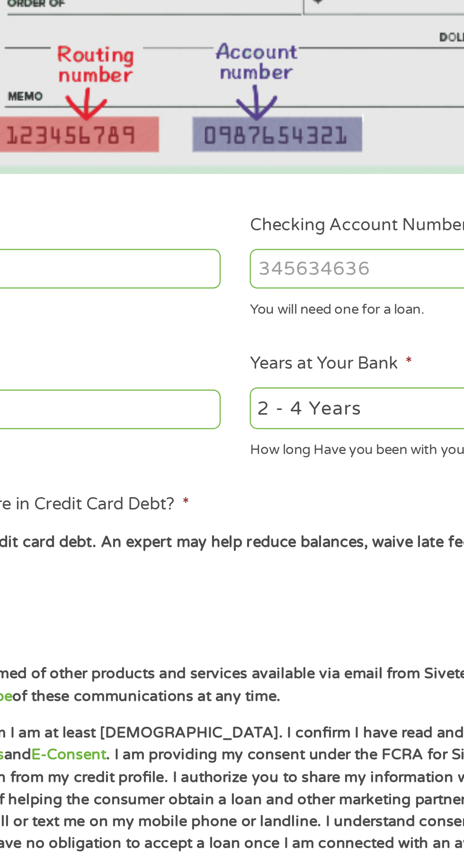
type input "031101279"
click at [298, 334] on input "Checking Account Number *" at bounding box center [340, 334] width 203 height 18
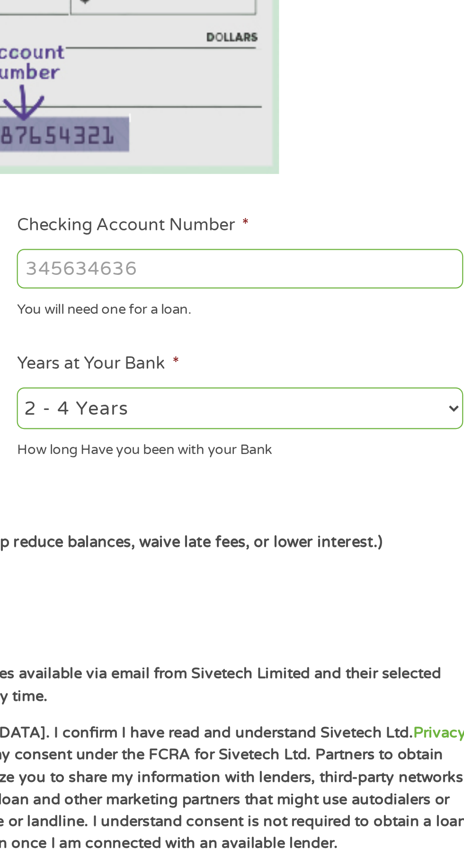
click at [370, 333] on input "Checking Account Number *" at bounding box center [340, 334] width 203 height 18
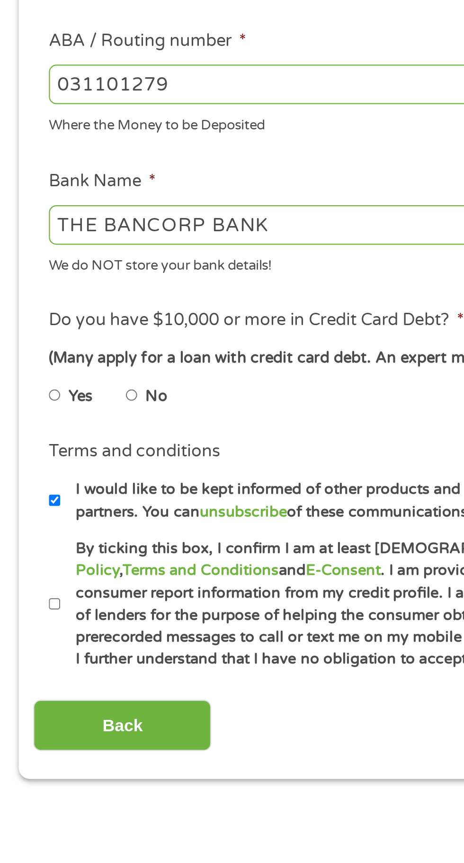
type input "450948679648270"
click at [63, 479] on input "No" at bounding box center [60, 475] width 6 height 15
radio input "true"
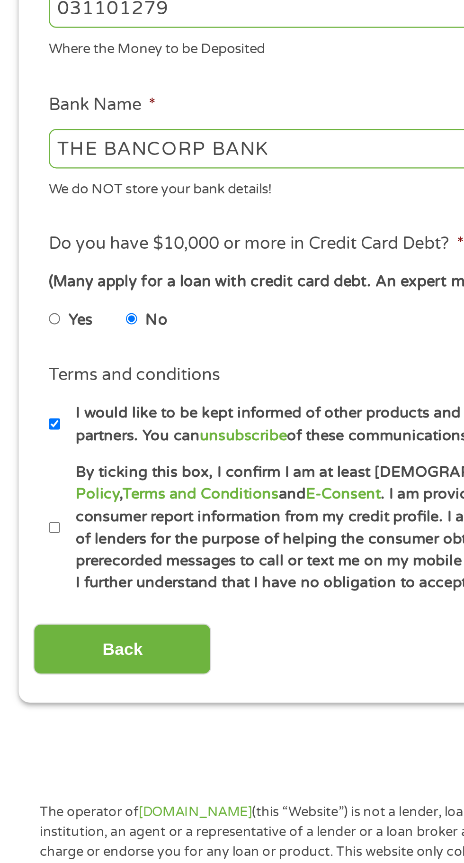
scroll to position [4, 0]
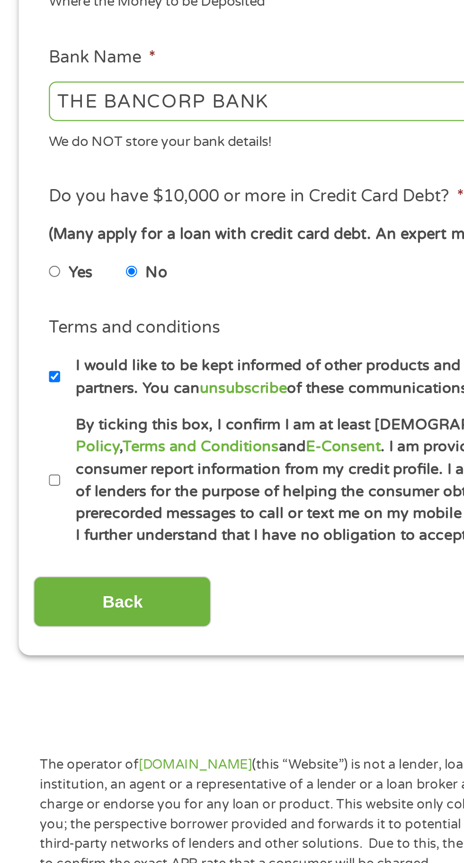
click at [25, 577] on input "By ticking this box, I confirm I am at least 18 years old. I confirm I have rea…" at bounding box center [25, 570] width 6 height 15
checkbox input "true"
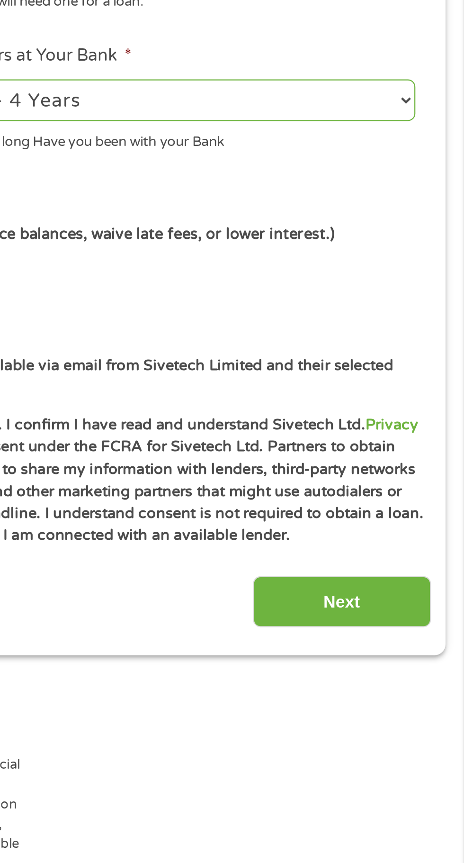
click at [411, 636] on input "Next" at bounding box center [408, 625] width 81 height 23
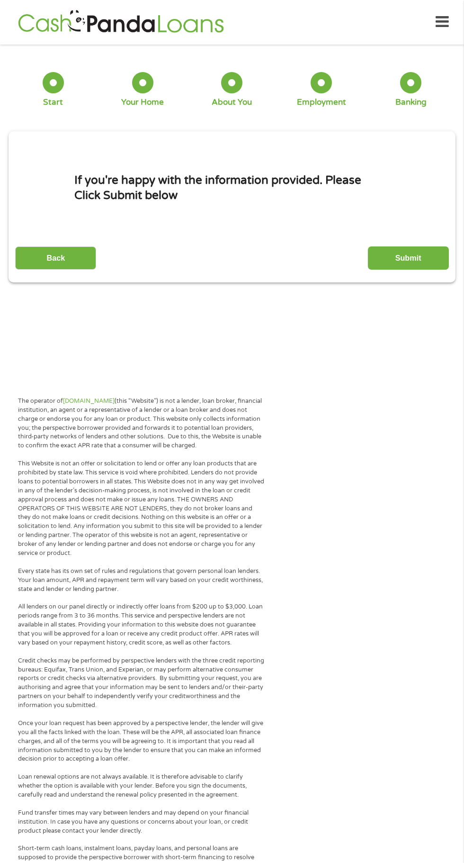
scroll to position [0, 0]
click at [438, 253] on input "Submit" at bounding box center [408, 258] width 81 height 23
